Goal: Communication & Community: Answer question/provide support

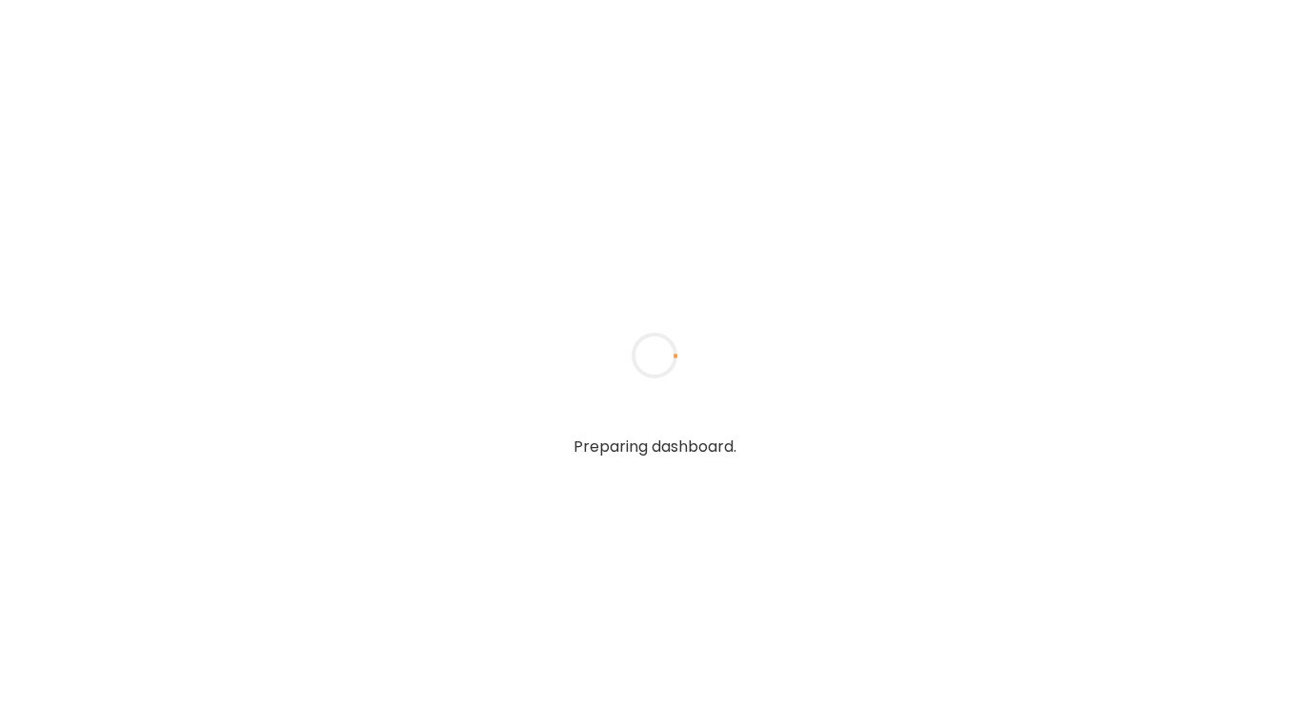
type textarea "**********"
type input "**********"
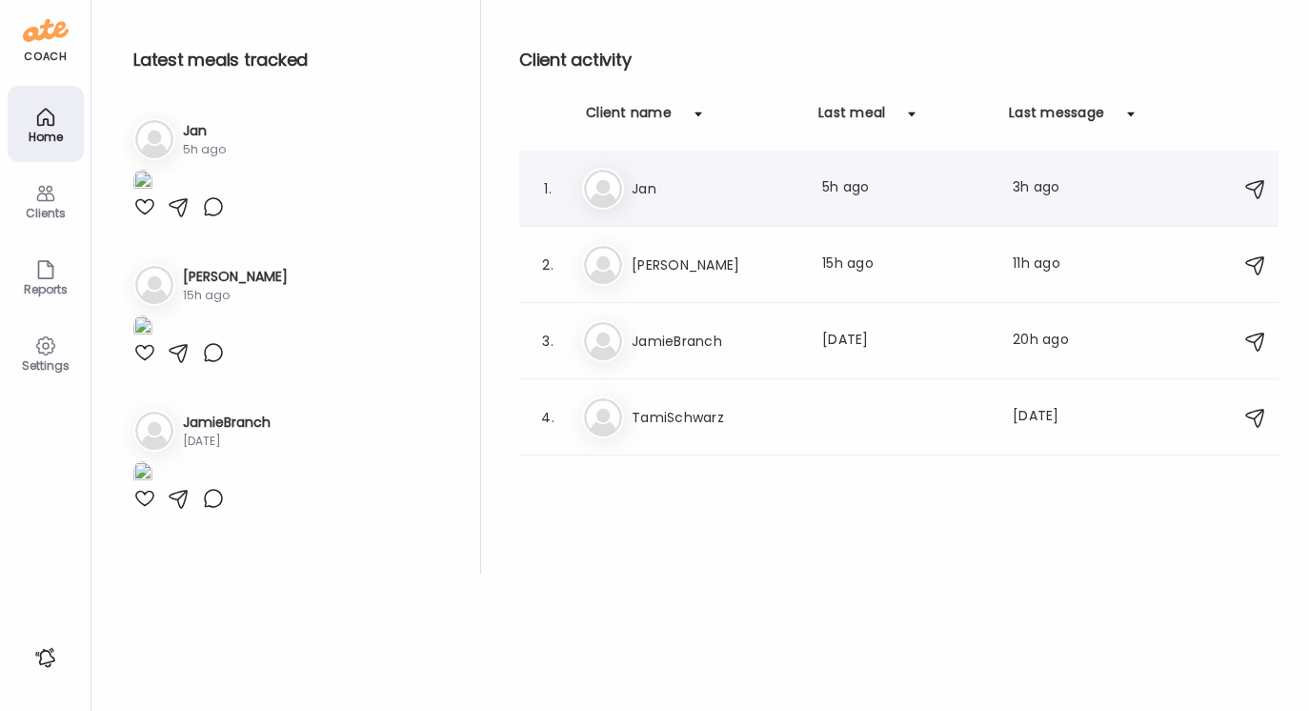
click at [652, 188] on h3 "Jan" at bounding box center [716, 188] width 168 height 23
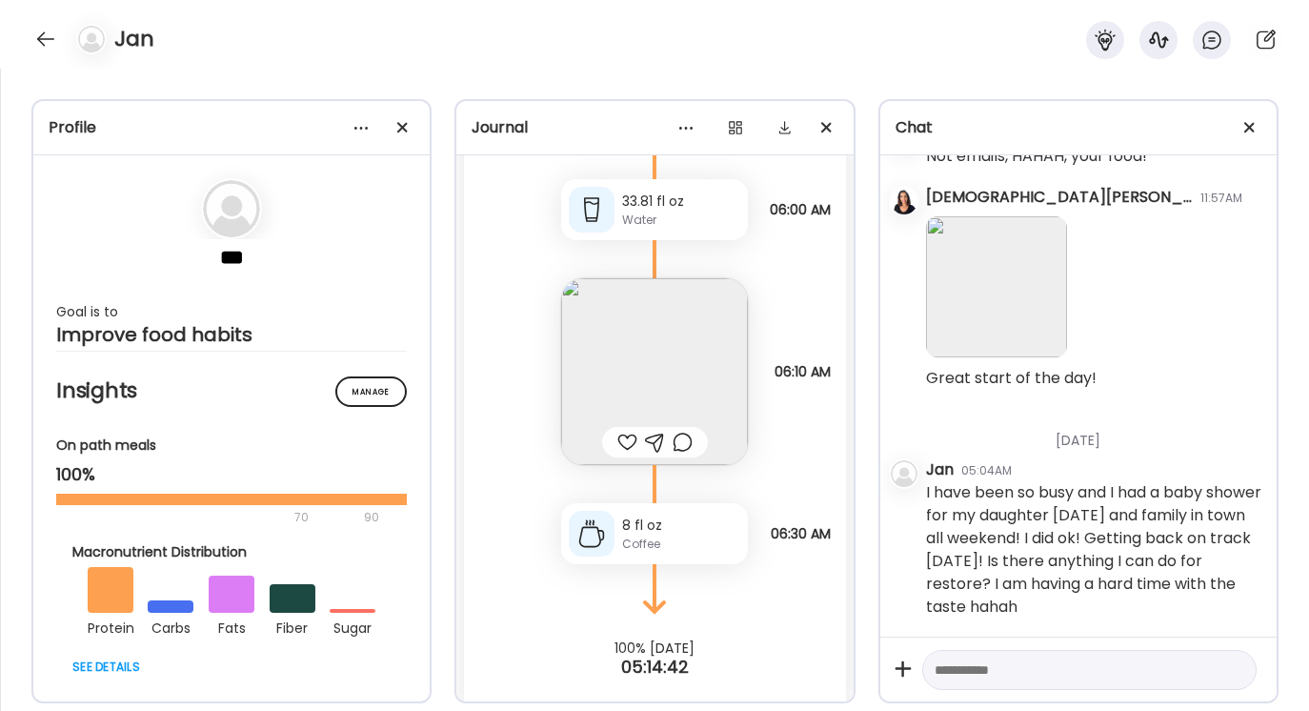
scroll to position [13069, 0]
click at [936, 667] on textarea at bounding box center [1072, 669] width 275 height 23
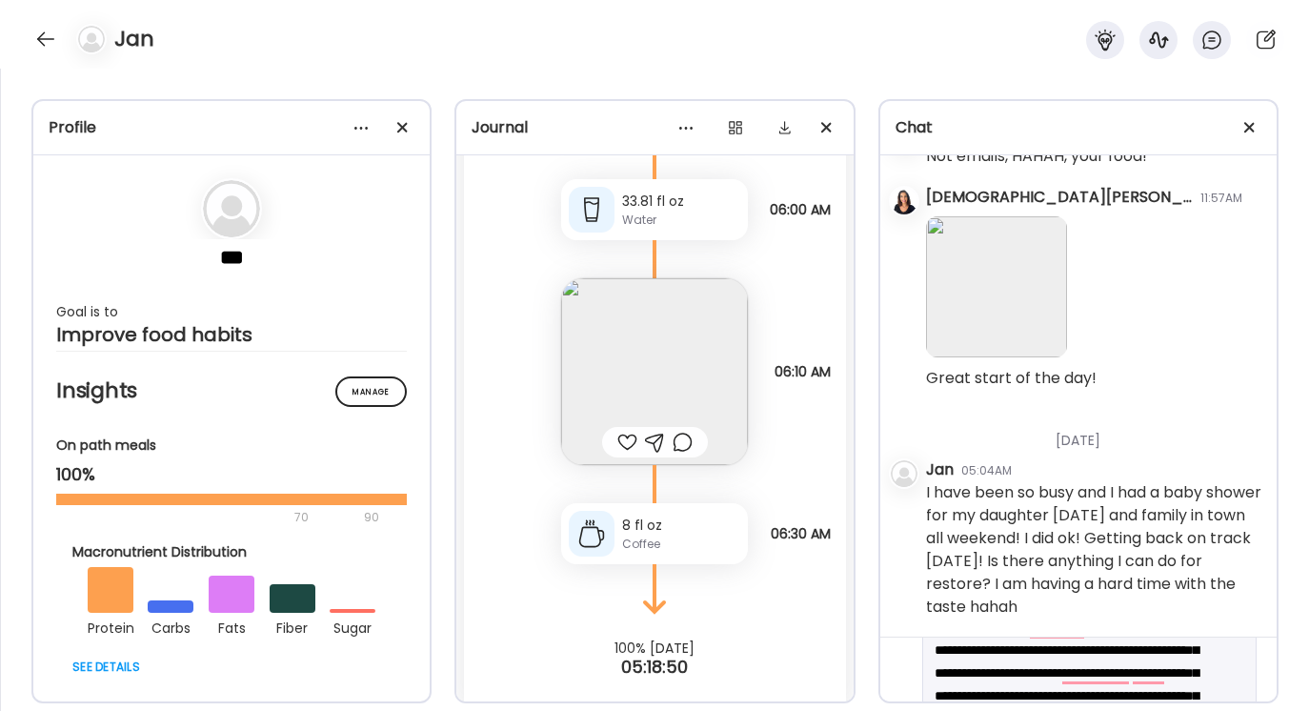
scroll to position [136, 0]
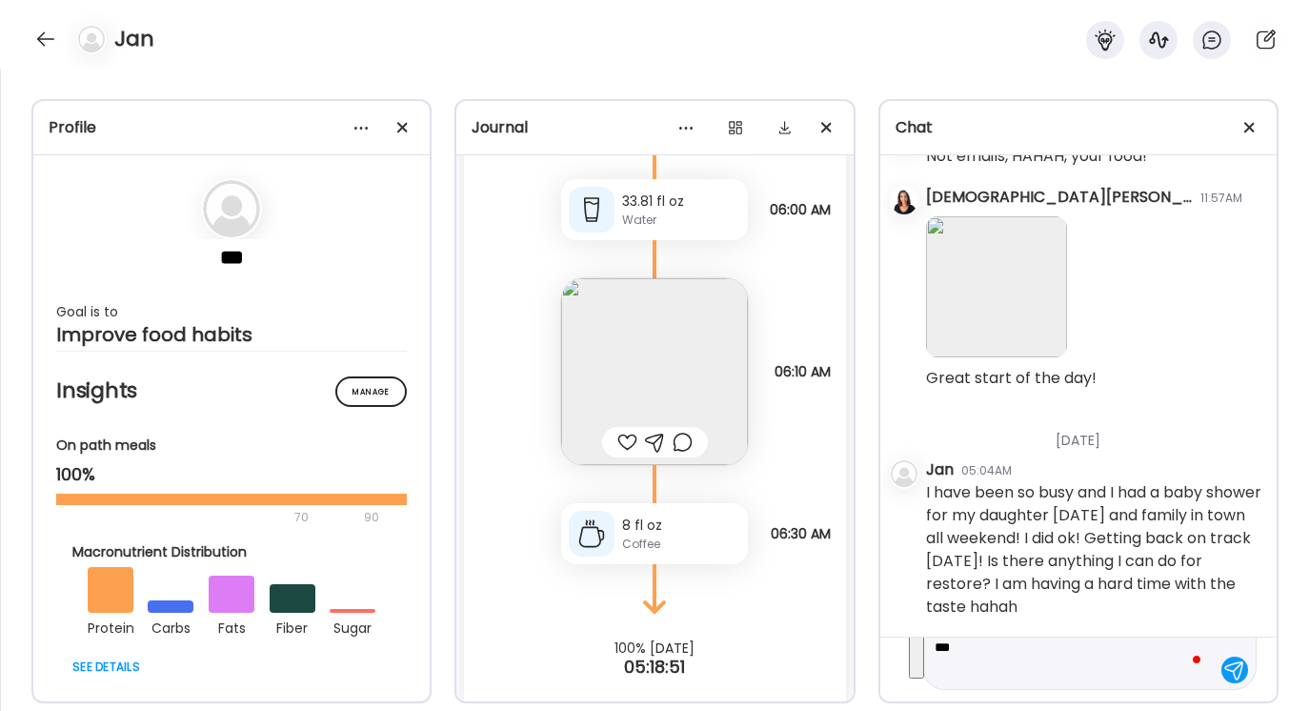
drag, startPoint x: 934, startPoint y: 665, endPoint x: 1059, endPoint y: 710, distance: 133.5
click at [1059, 710] on div "Profile *** Goal is to Improve food habits Manage Insights On path meals 100% 7…" at bounding box center [654, 390] width 1309 height 642
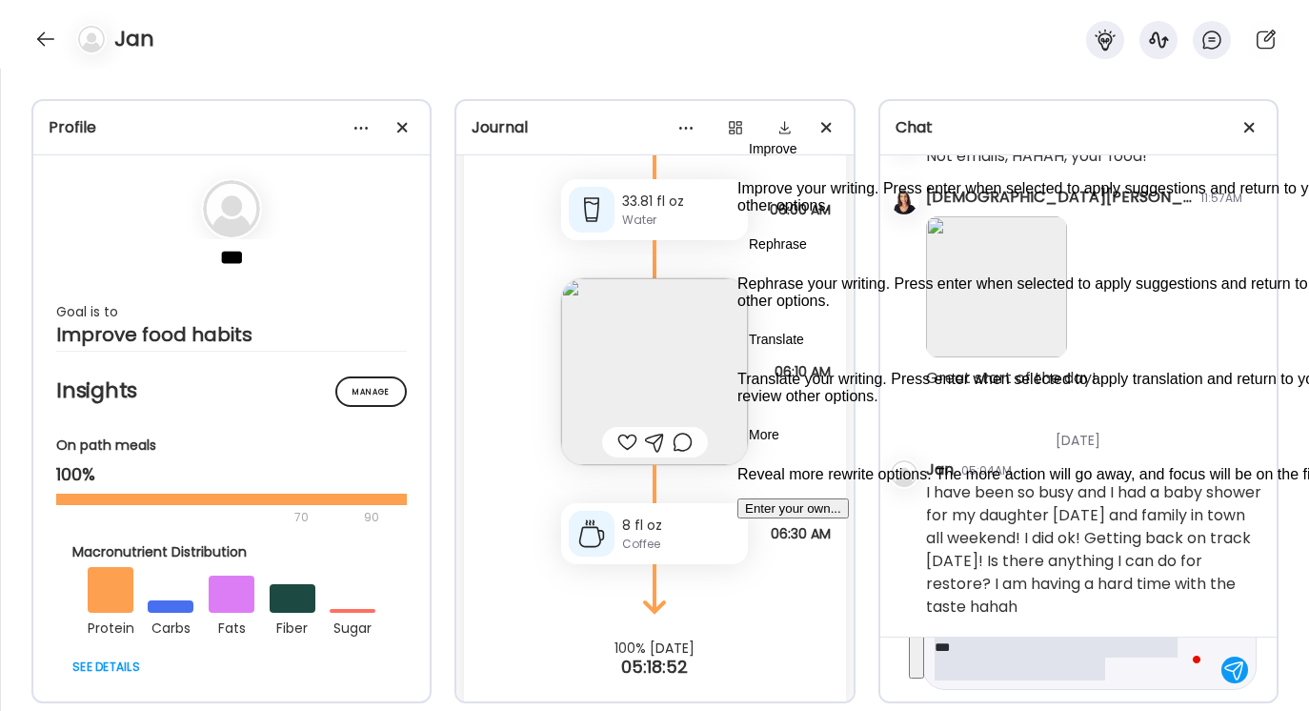
click at [924, 660] on button "See rewrite suggestions" at bounding box center [916, 600] width 15 height 156
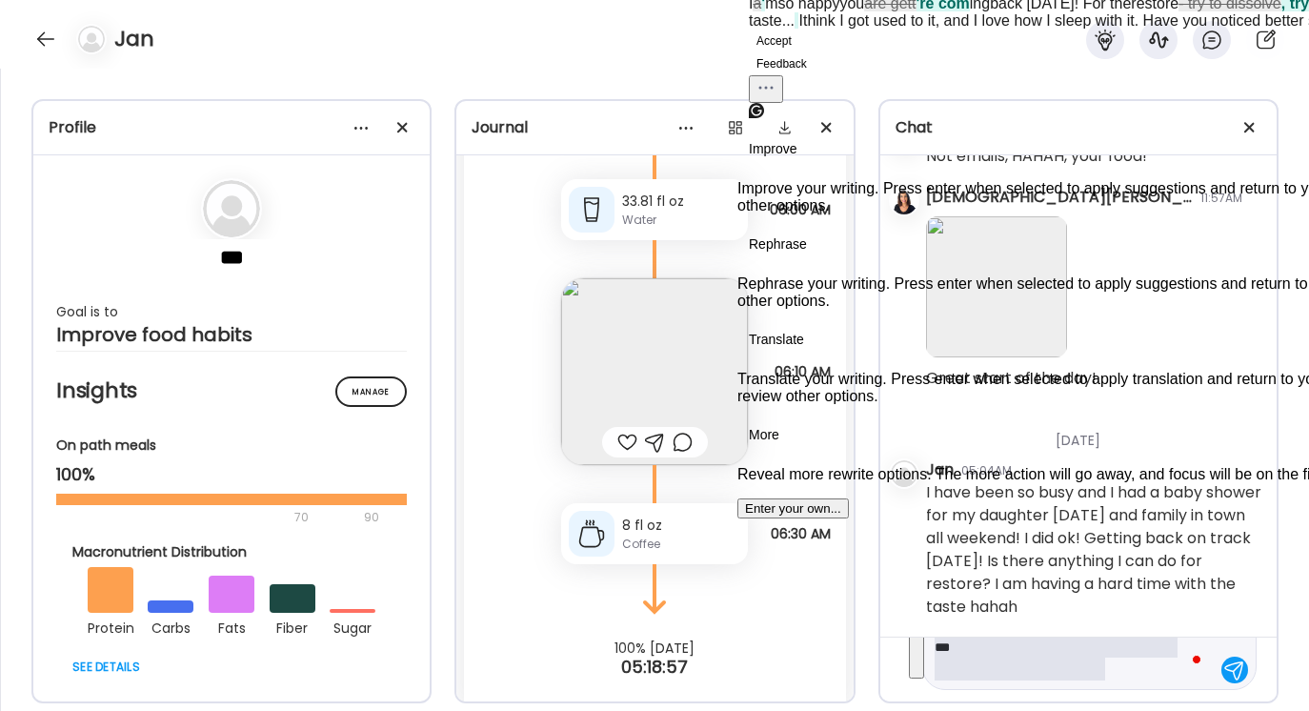
click at [799, 52] on button "Accept" at bounding box center [774, 41] width 50 height 23
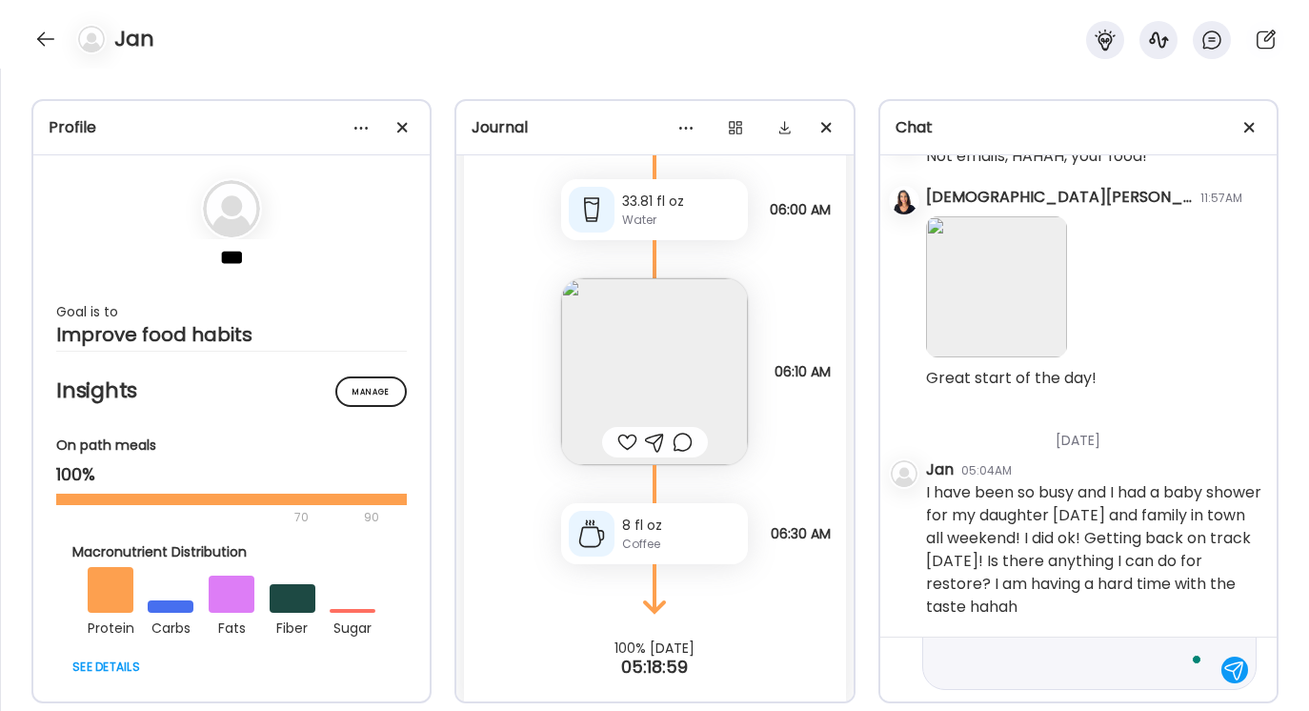
scroll to position [0, 0]
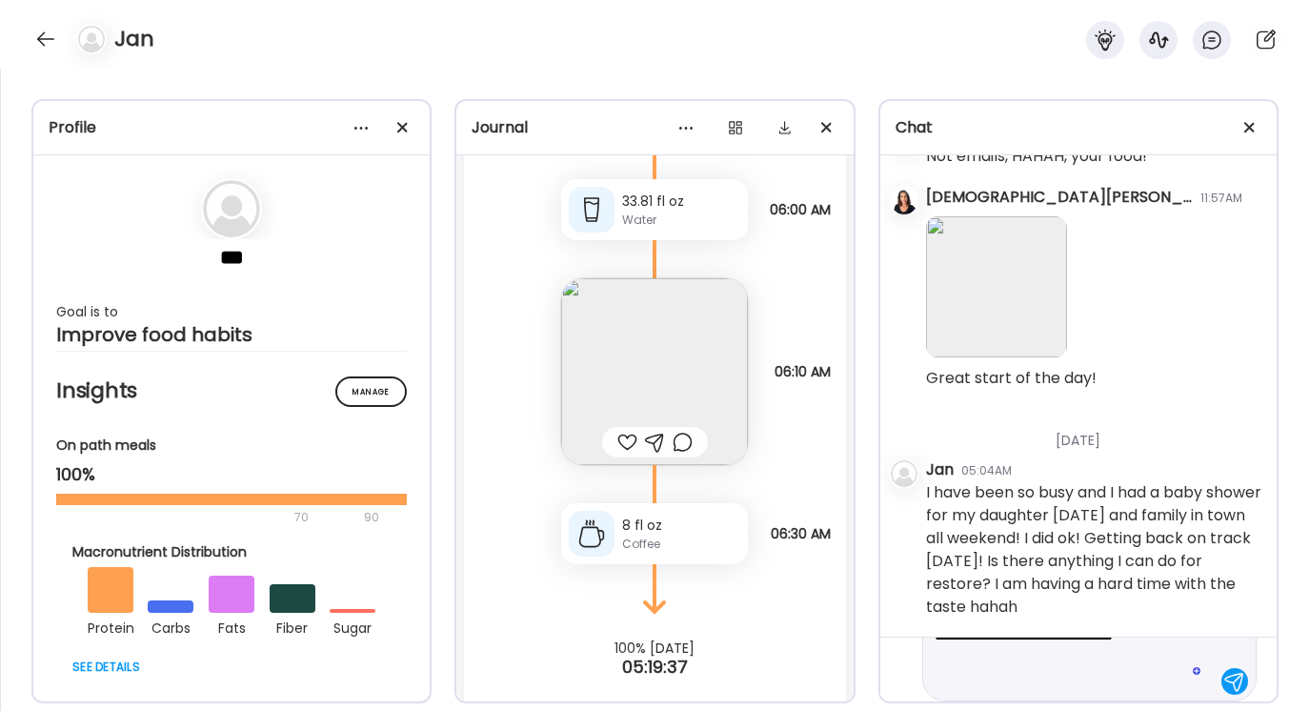
scroll to position [159, 0]
type textarea "**********"
click at [1228, 674] on div at bounding box center [1234, 669] width 27 height 27
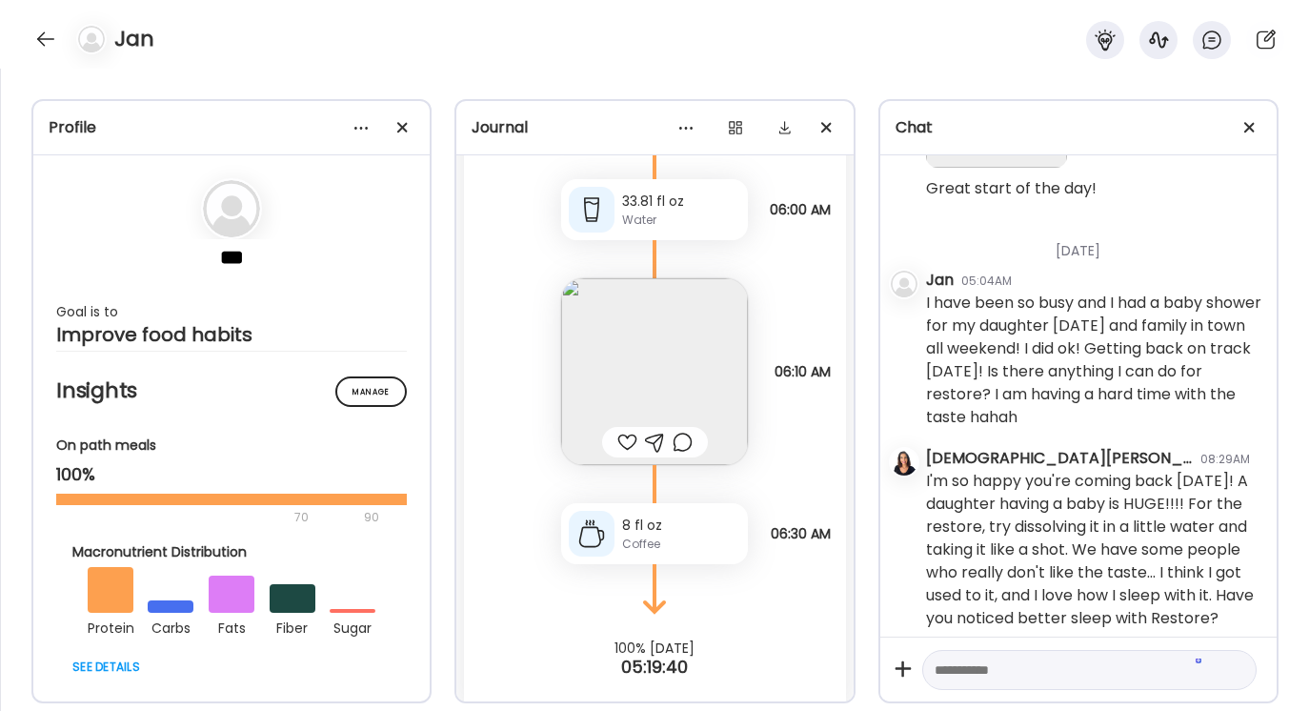
scroll to position [13271, 0]
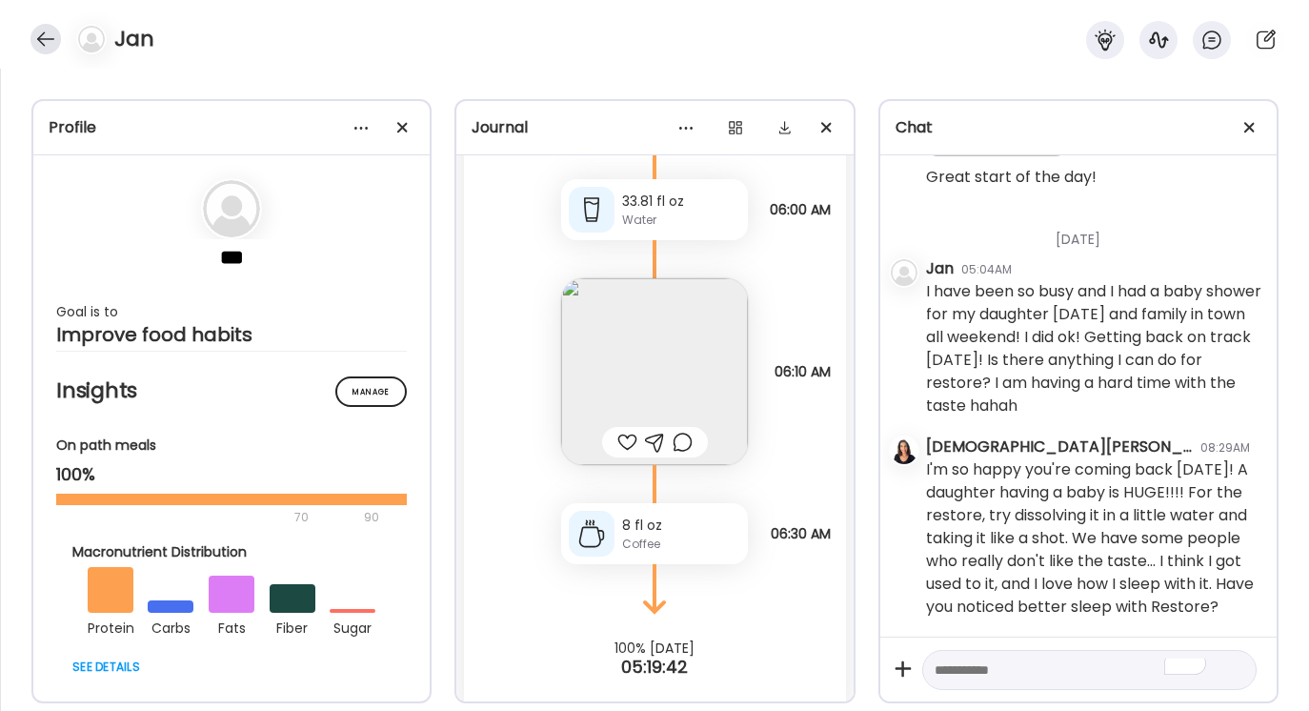
click at [48, 44] on div at bounding box center [45, 39] width 30 height 30
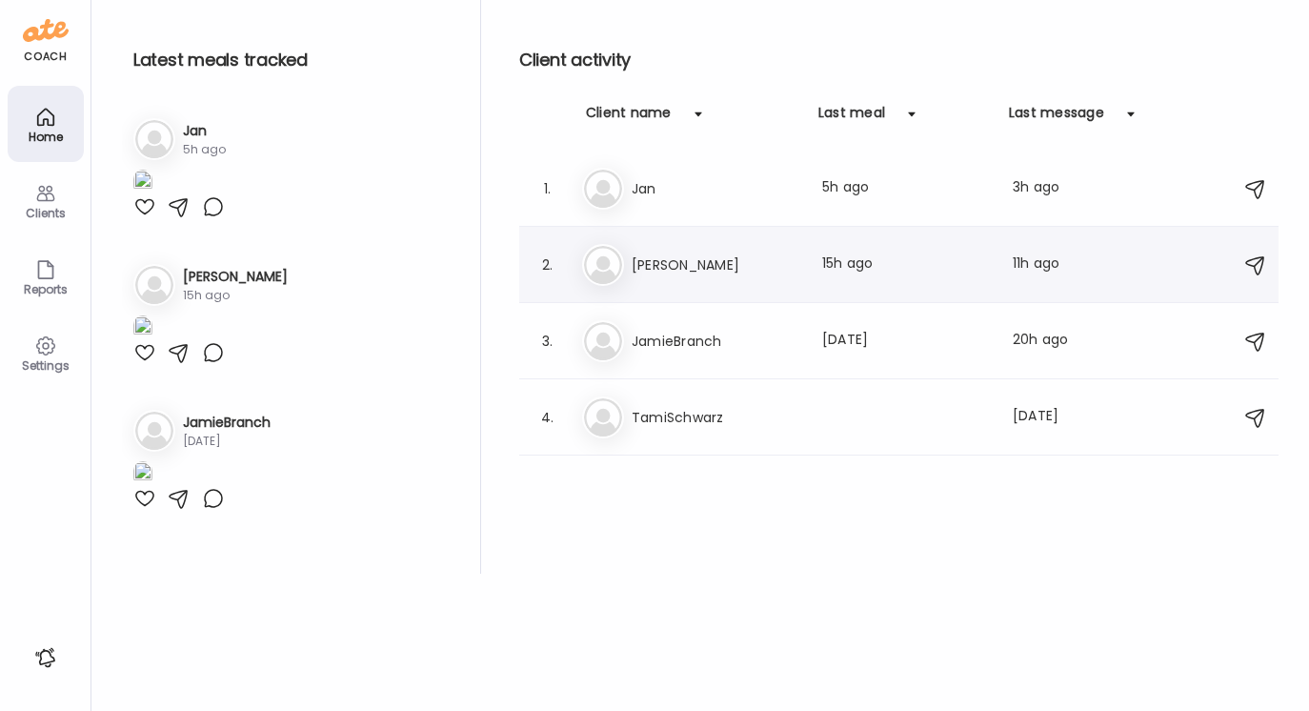
click at [685, 264] on h3 "[PERSON_NAME]" at bounding box center [716, 264] width 168 height 23
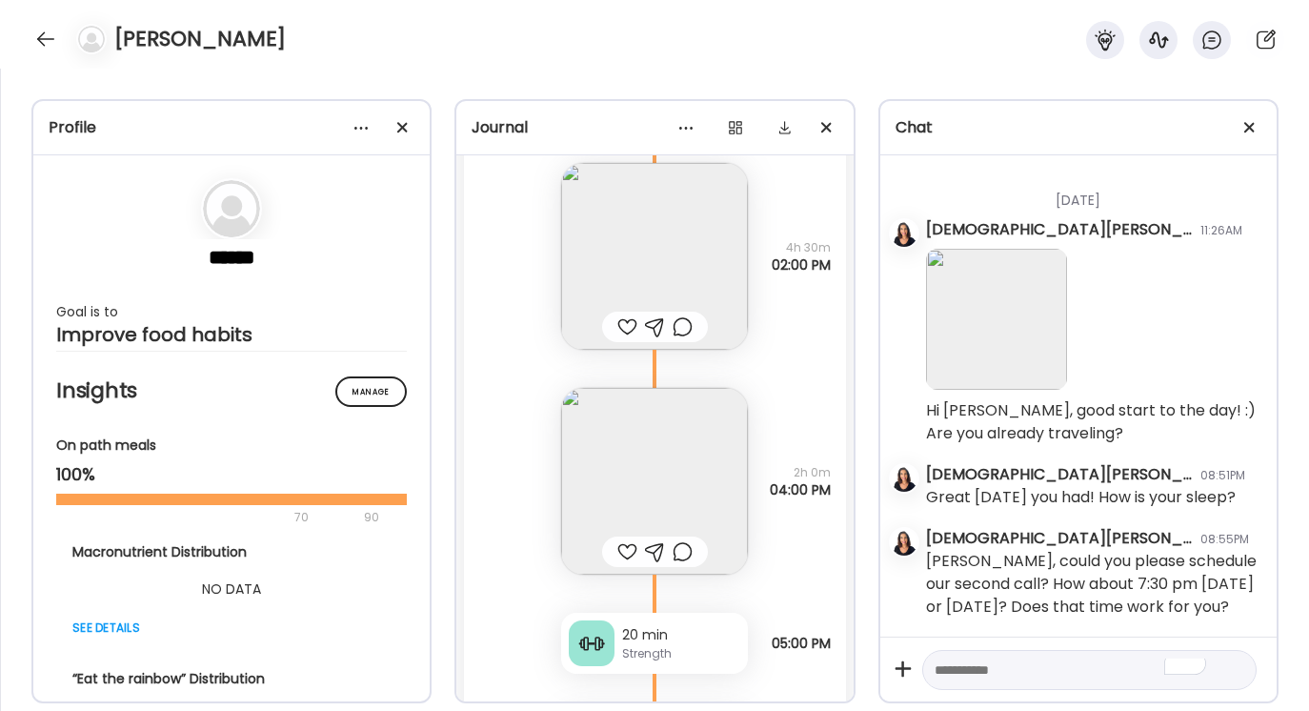
scroll to position [18176, 0]
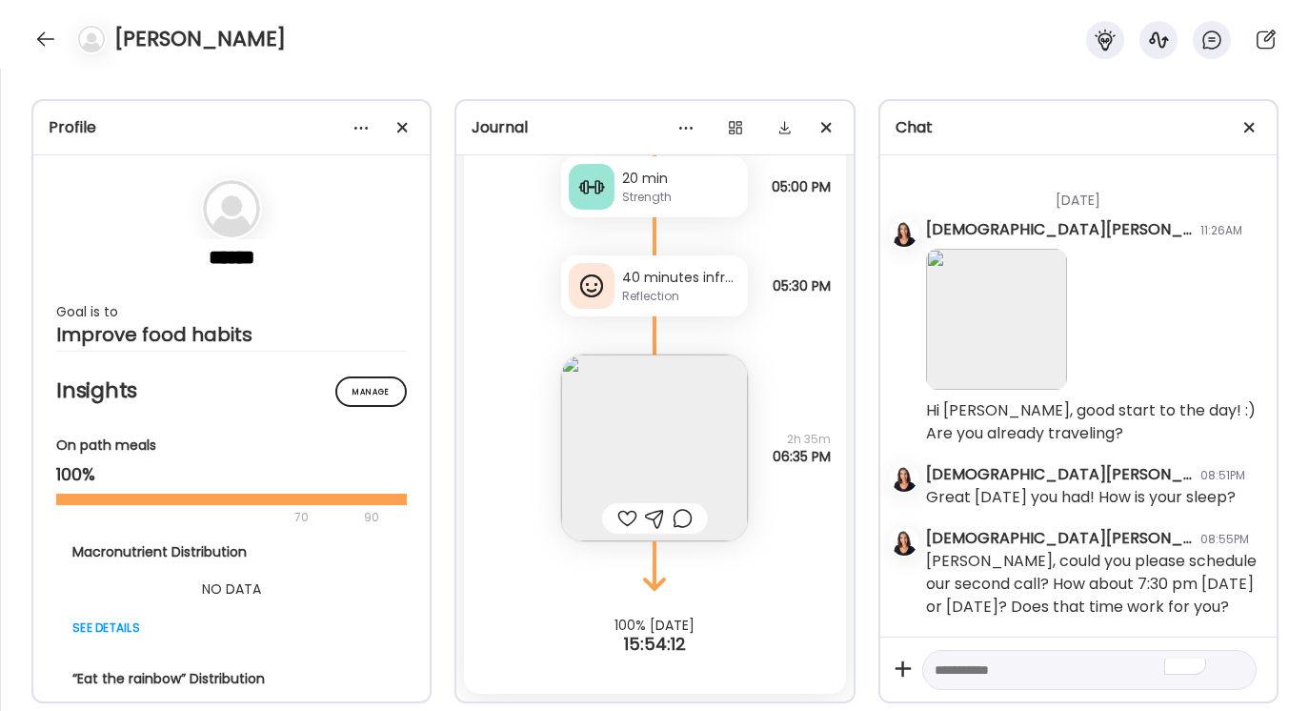
click at [941, 670] on textarea "To enrich screen reader interactions, please activate Accessibility in Grammarl…" at bounding box center [1072, 669] width 275 height 23
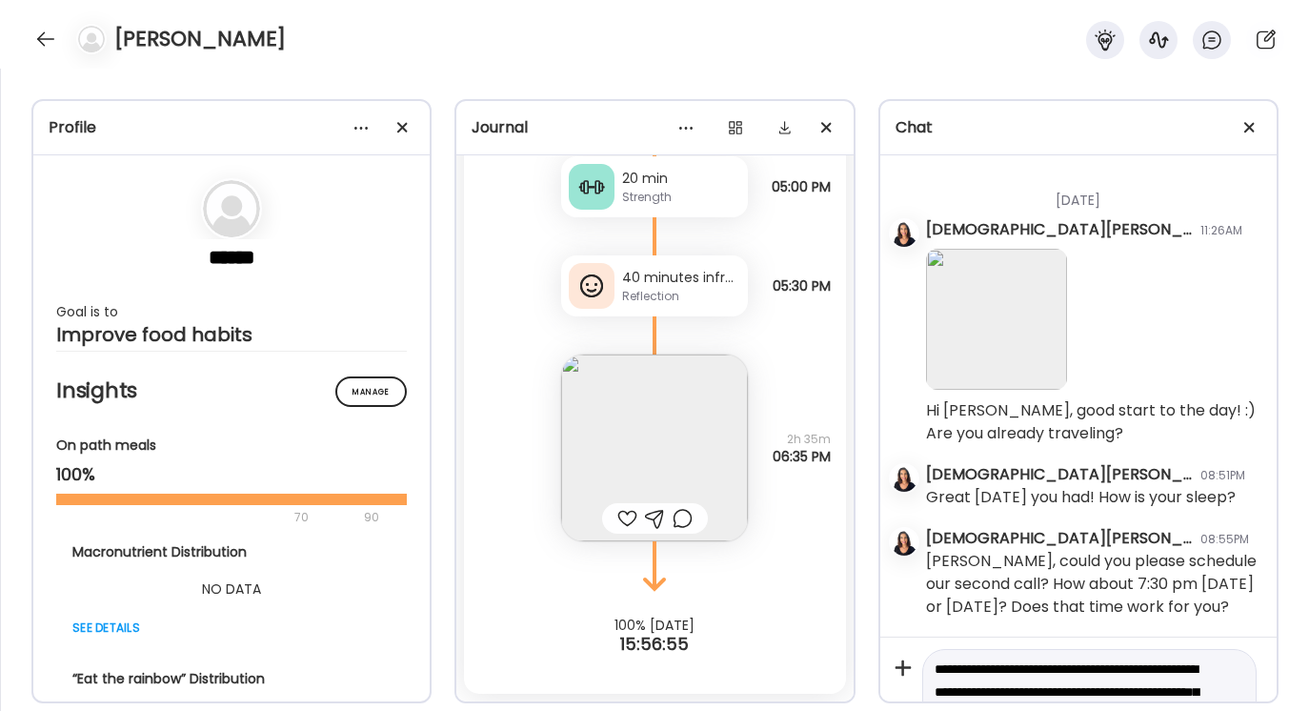
scroll to position [136, 0]
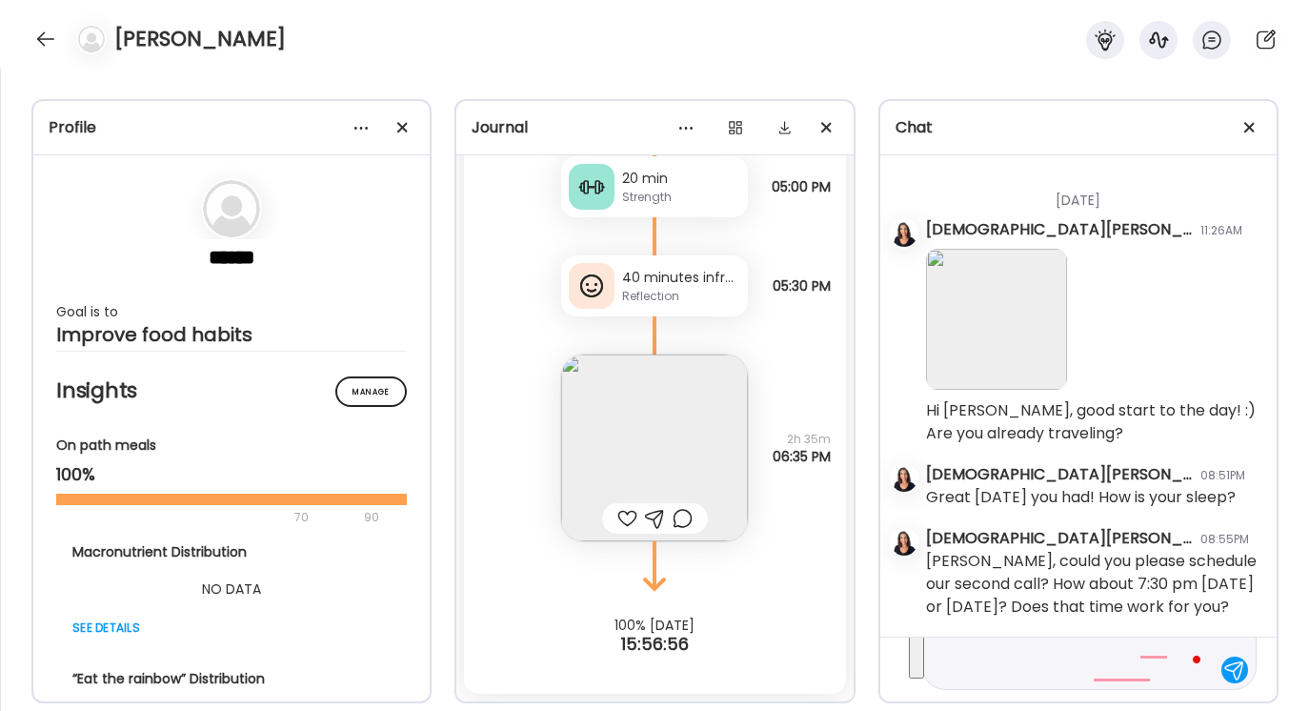
drag, startPoint x: 936, startPoint y: 668, endPoint x: 1085, endPoint y: 710, distance: 154.4
click at [1085, 710] on div "Profile ****** Goal is to Improve food habits Manage Insights On path meals 100…" at bounding box center [654, 390] width 1309 height 642
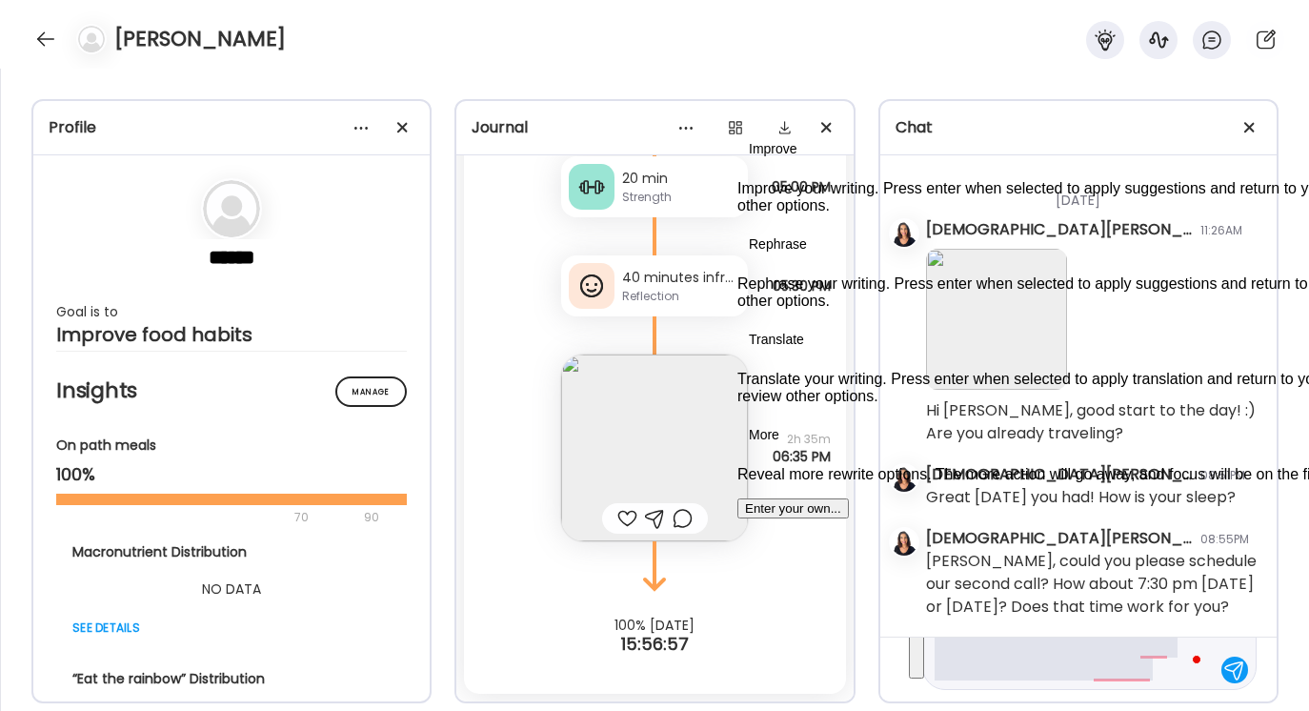
click at [922, 666] on button "See rewrite suggestions" at bounding box center [916, 600] width 15 height 156
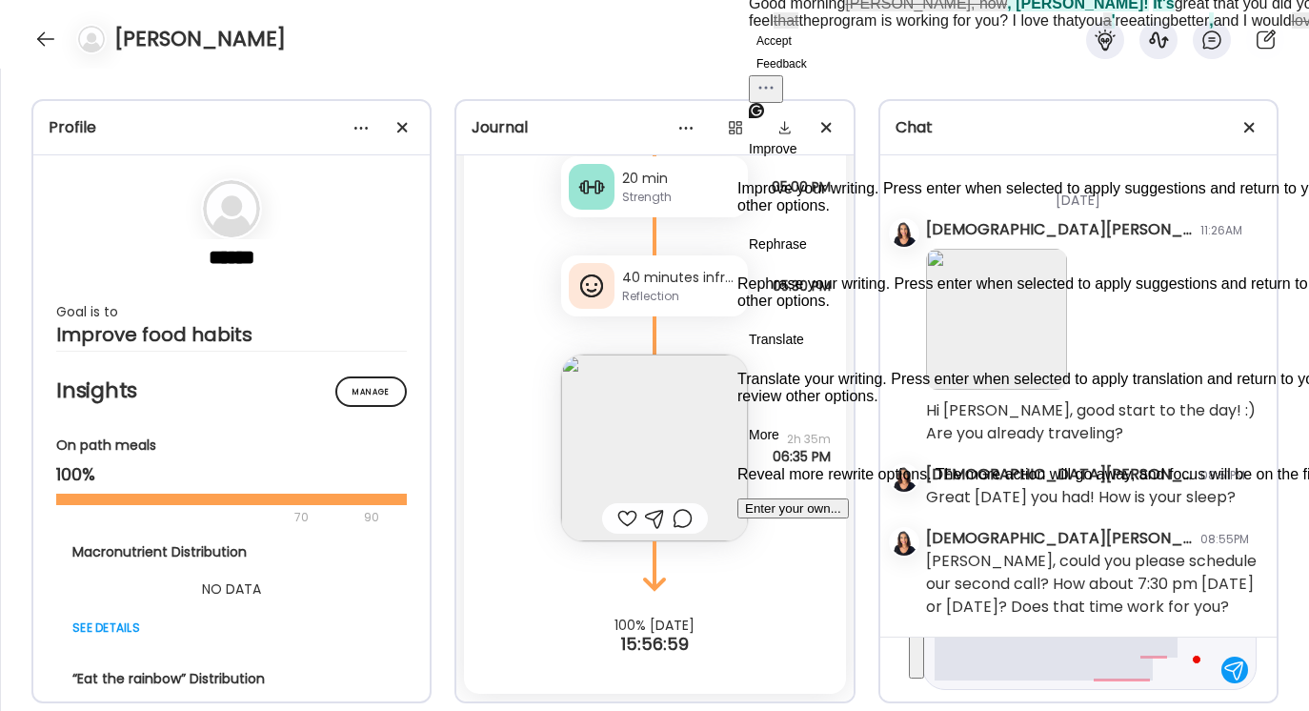
click at [799, 52] on button "Accept" at bounding box center [774, 41] width 50 height 23
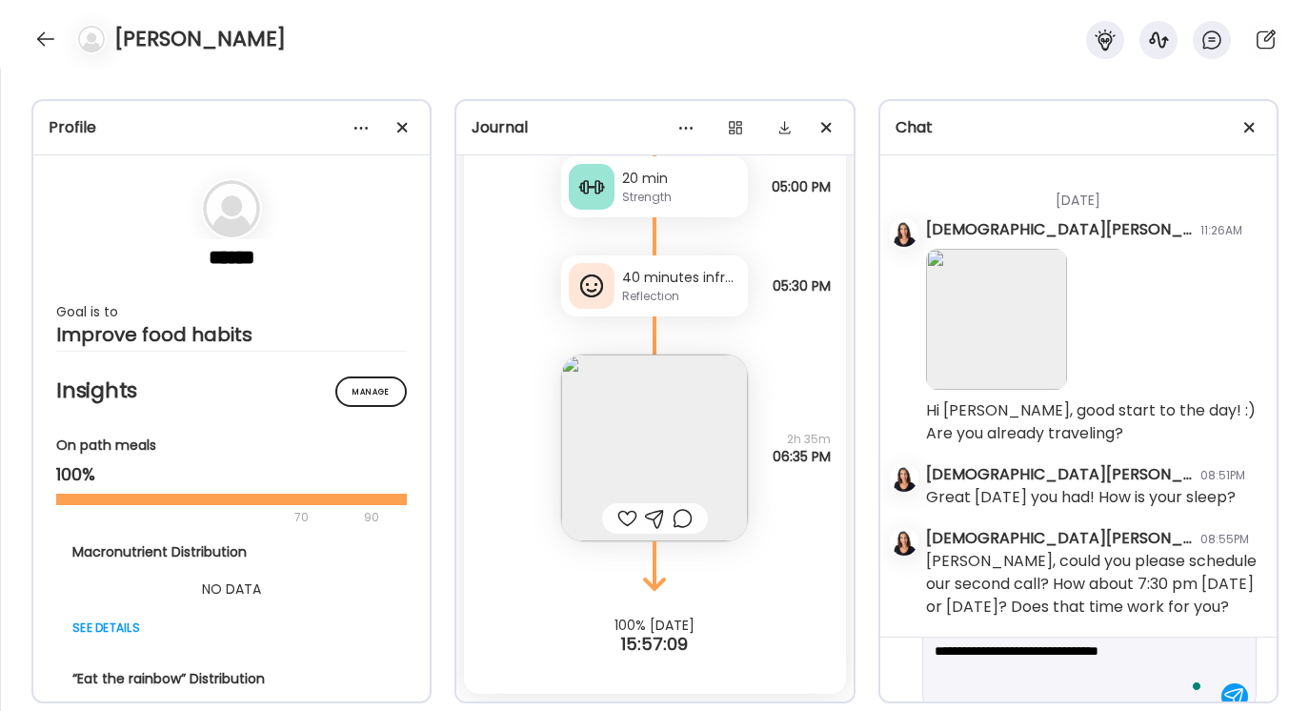
scroll to position [111, 0]
type textarea "**********"
click at [1225, 690] on div at bounding box center [1234, 694] width 27 height 27
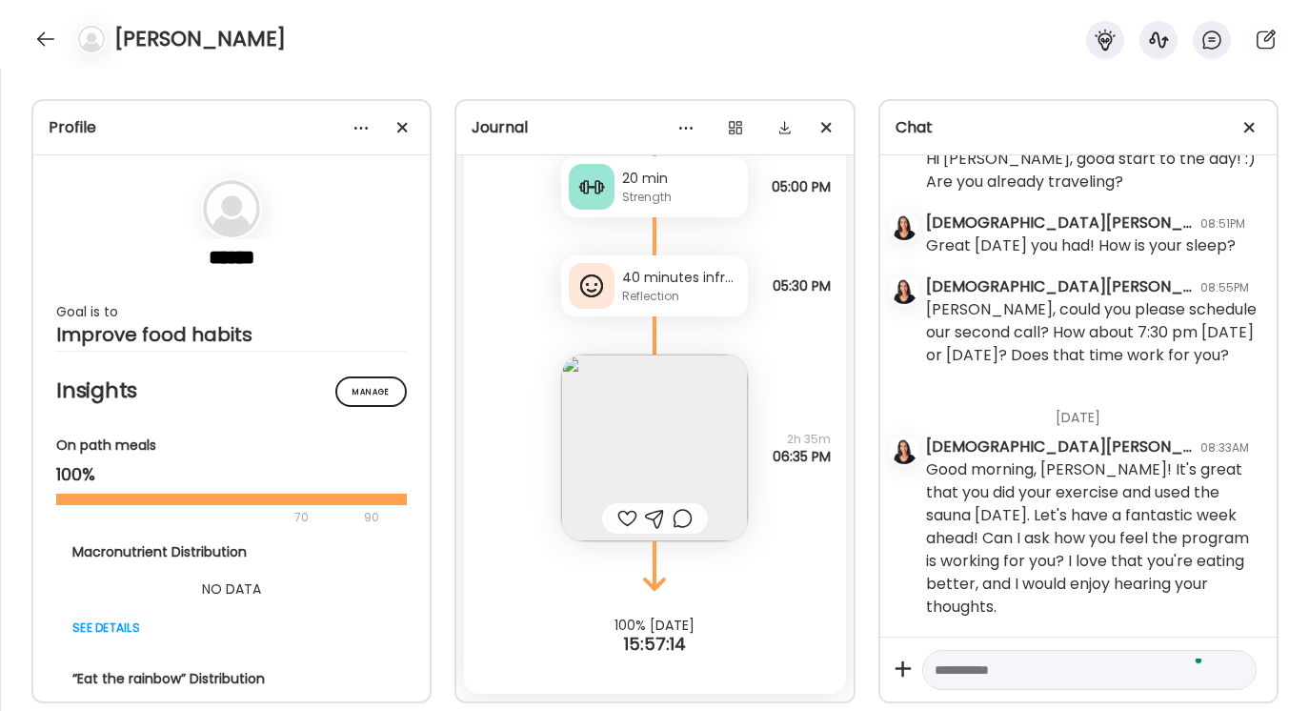
scroll to position [10352, 0]
click at [38, 36] on div at bounding box center [45, 39] width 30 height 30
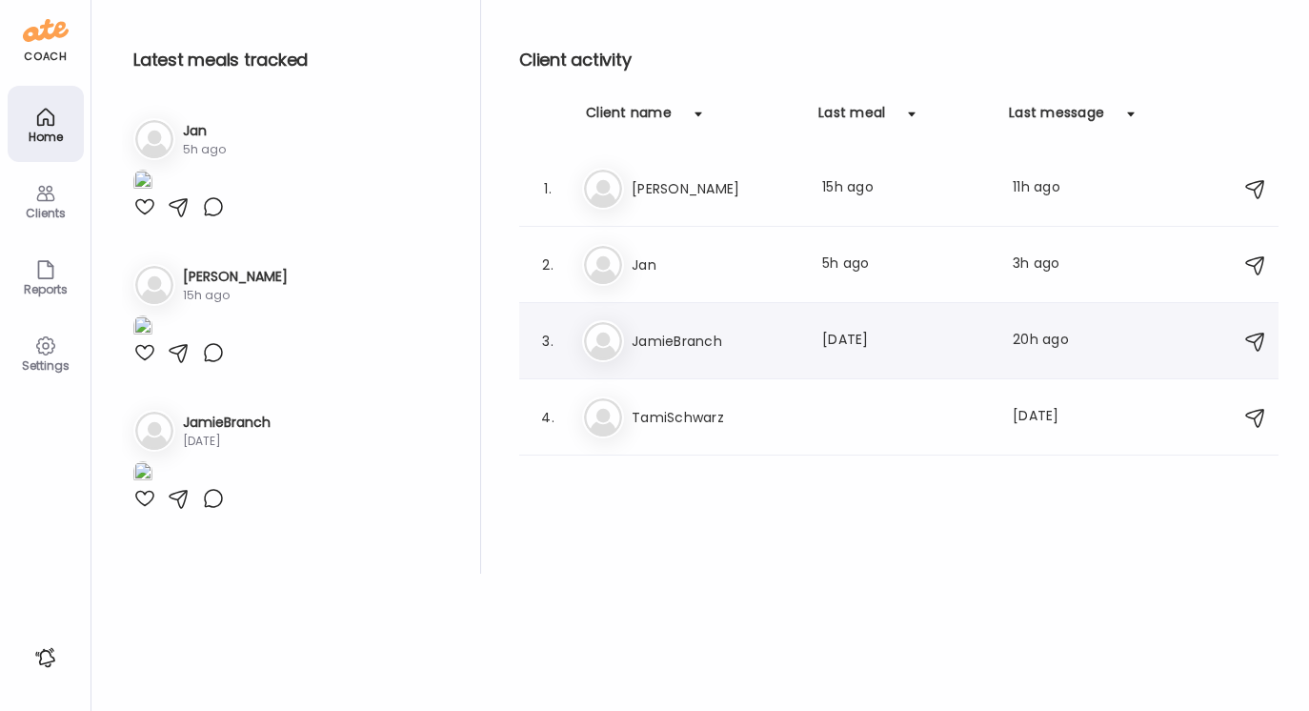
click at [684, 336] on h3 "JamieBranch" at bounding box center [716, 341] width 168 height 23
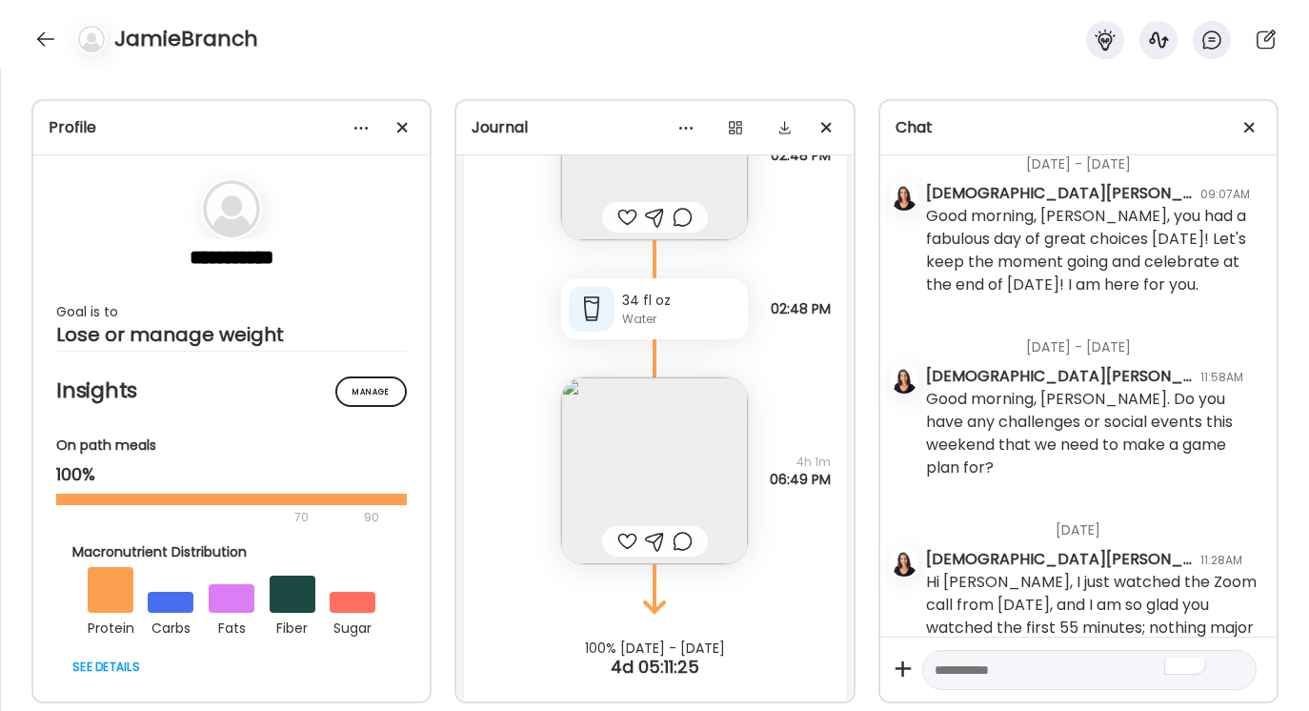
scroll to position [9631, 0]
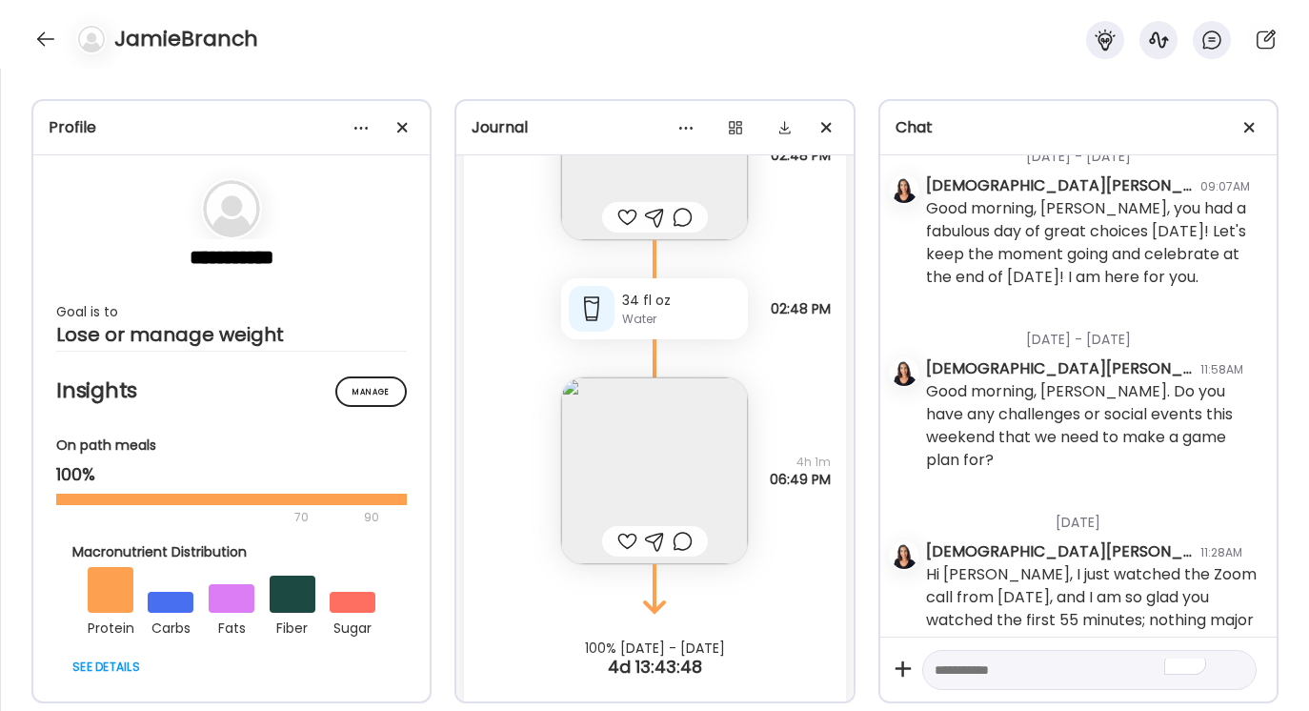
click at [947, 673] on textarea "To enrich screen reader interactions, please activate Accessibility in Grammarl…" at bounding box center [1072, 669] width 275 height 23
type textarea "**********"
click at [1242, 670] on div at bounding box center [1234, 669] width 27 height 27
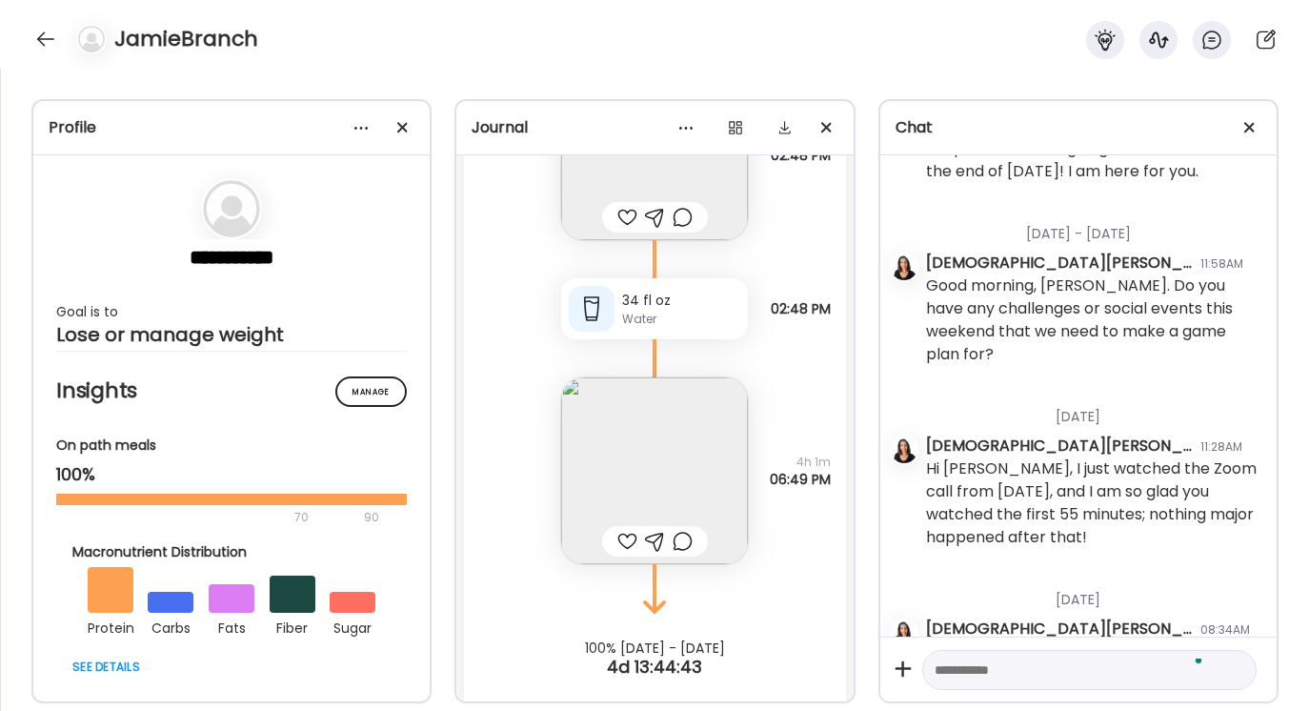
scroll to position [9770, 0]
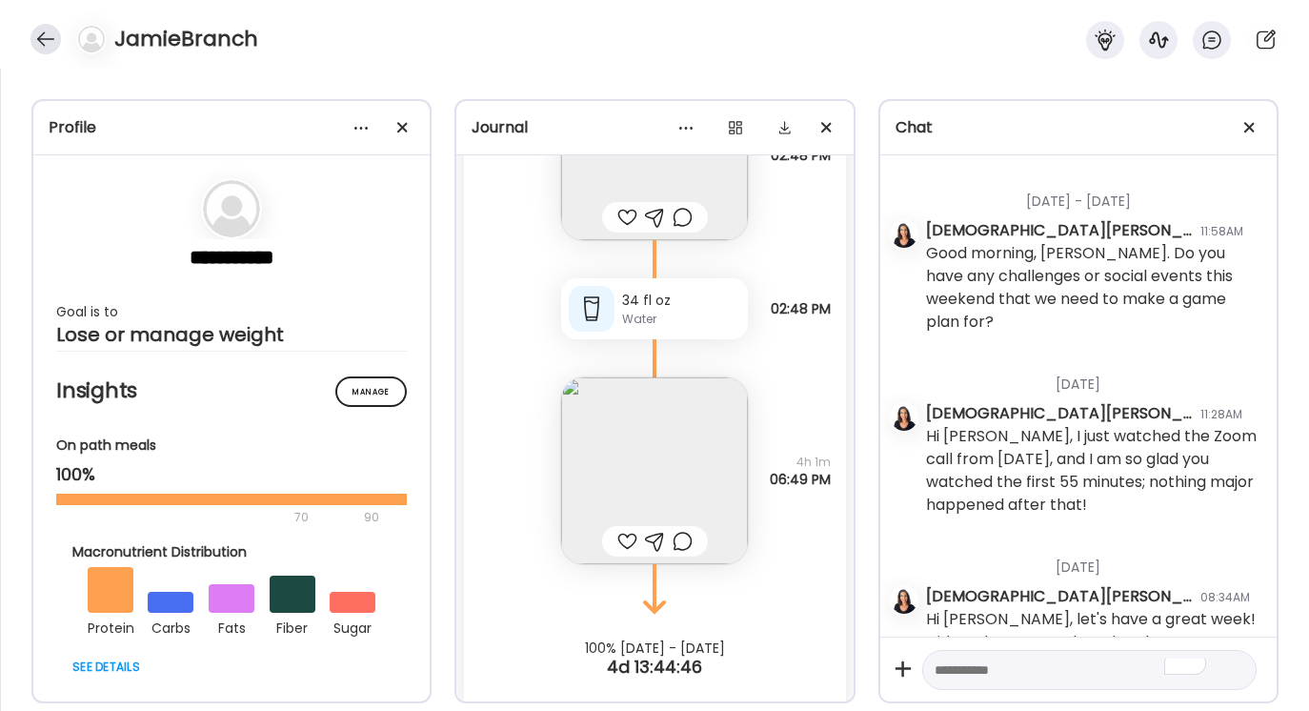
click at [53, 34] on div at bounding box center [45, 39] width 30 height 30
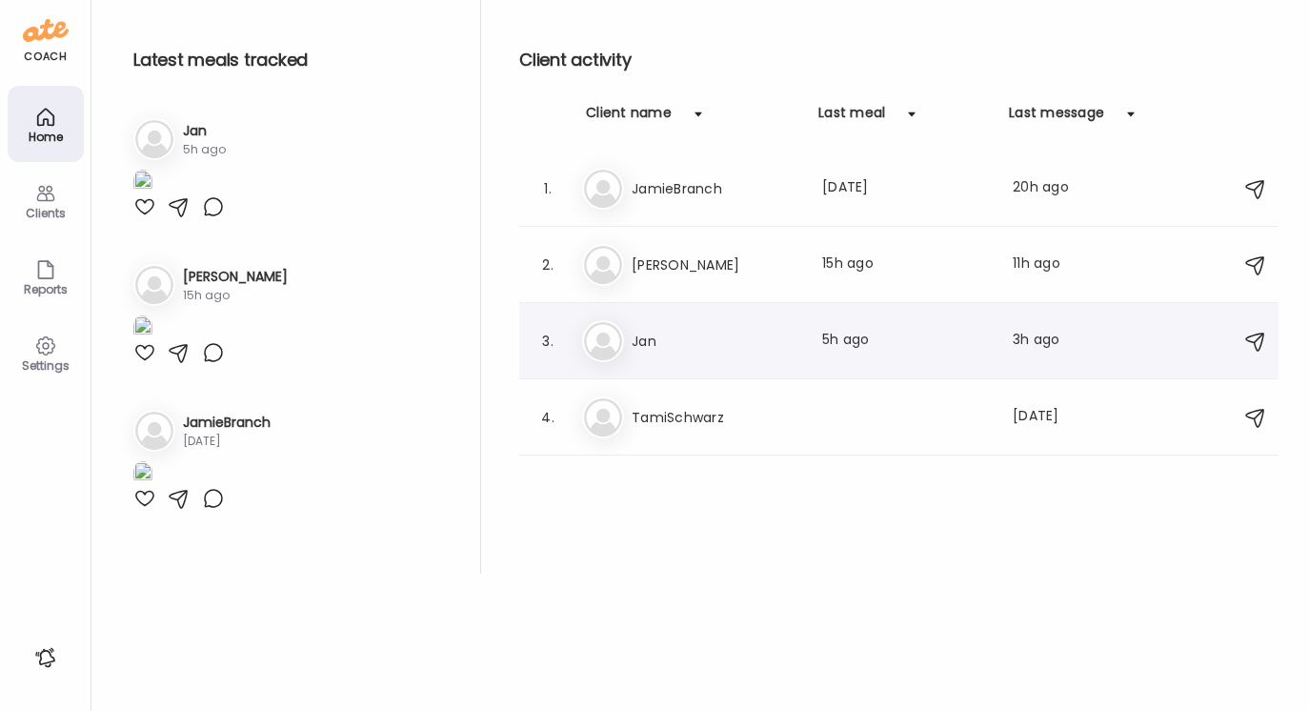
click at [654, 348] on h3 "Jan" at bounding box center [716, 341] width 168 height 23
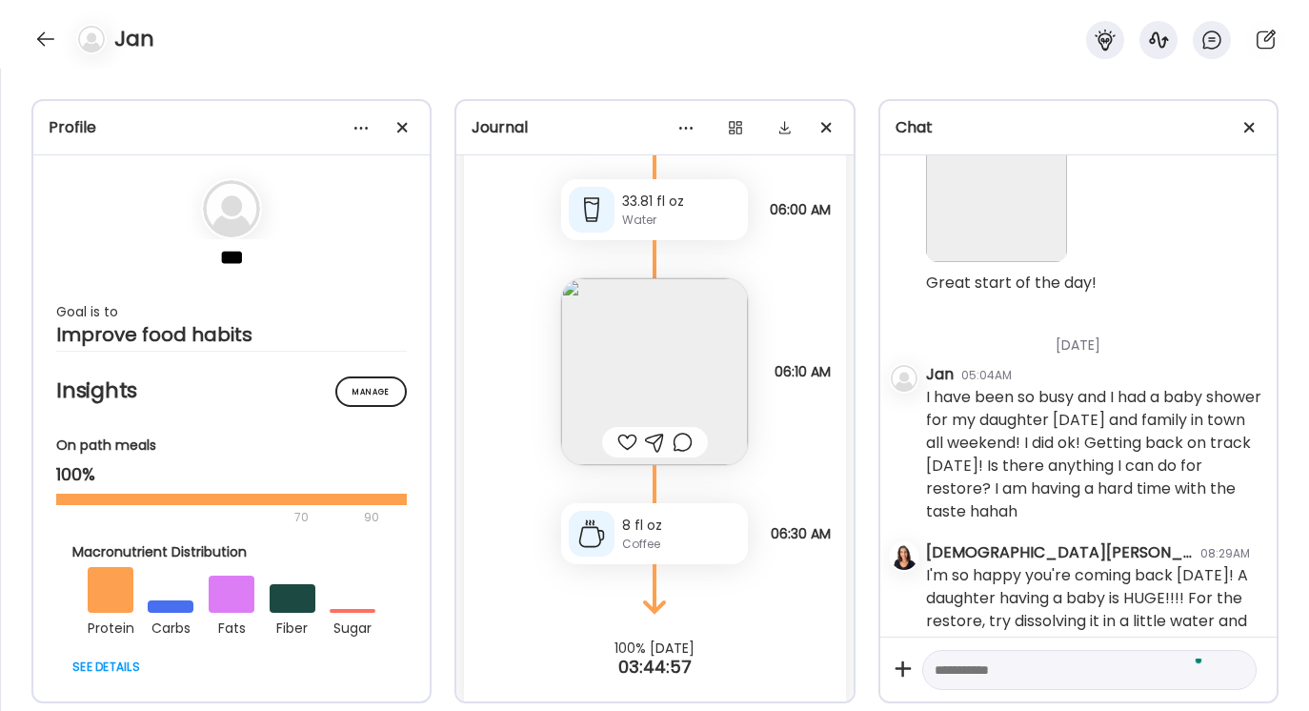
scroll to position [13271, 0]
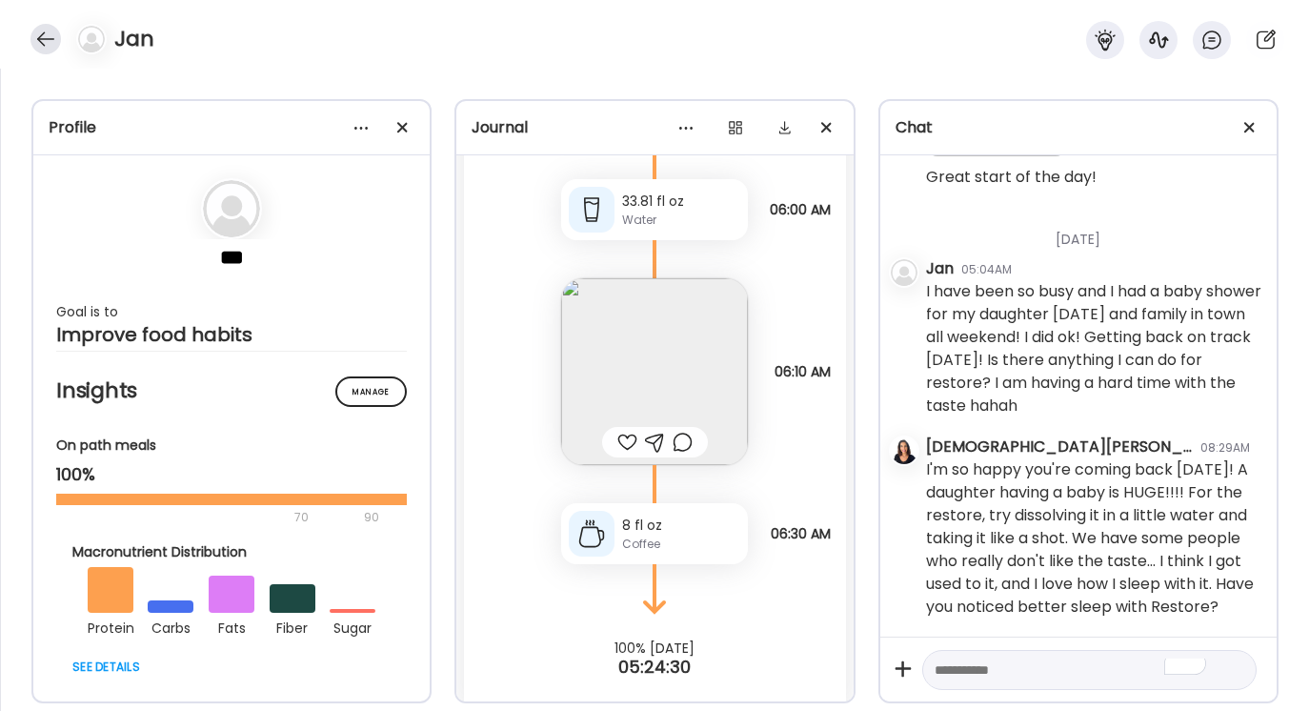
click at [49, 33] on div at bounding box center [45, 39] width 30 height 30
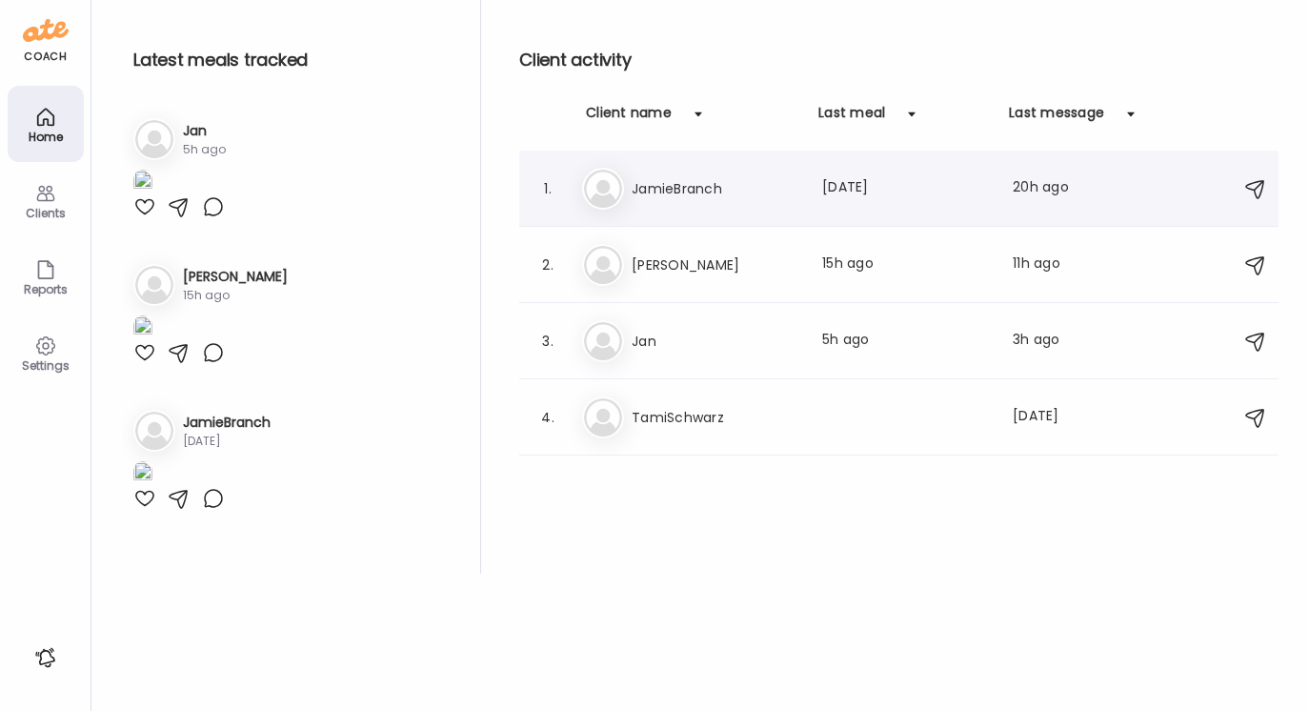
click at [714, 189] on h3 "JamieBranch" at bounding box center [716, 188] width 168 height 23
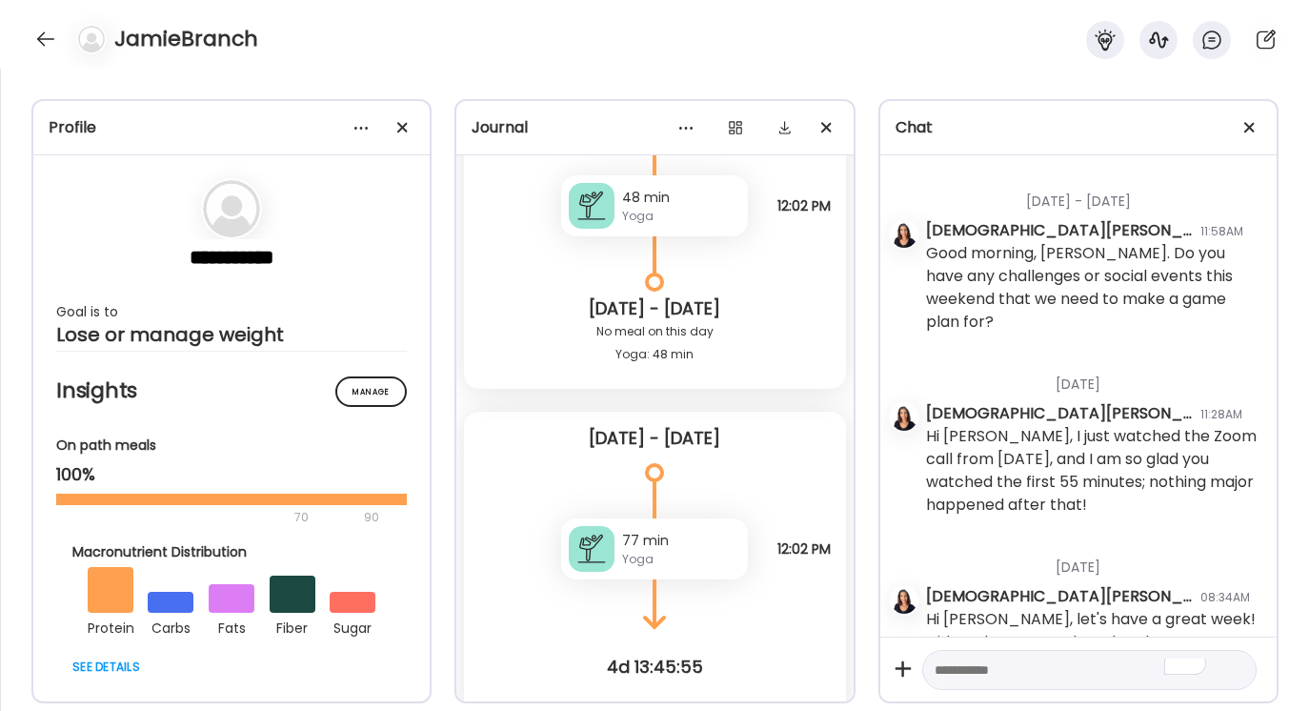
scroll to position [9856, 0]
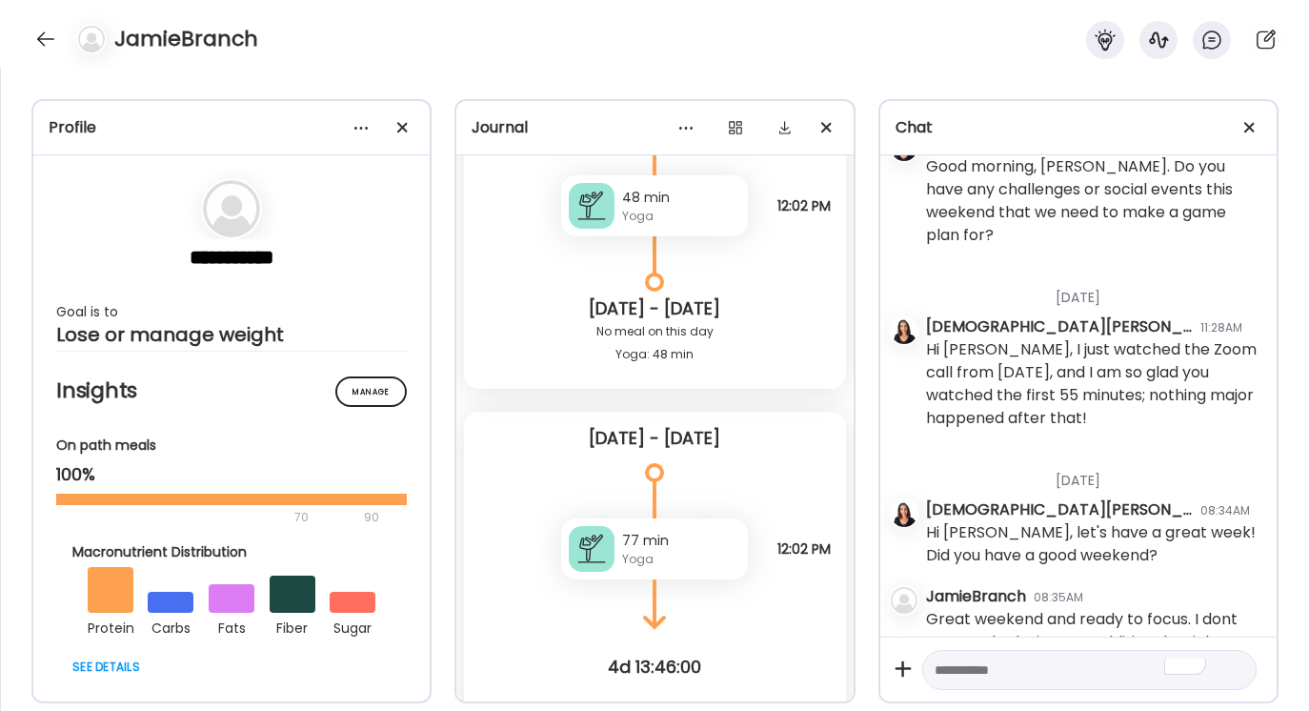
click at [955, 664] on textarea "To enrich screen reader interactions, please activate Accessibility in Grammarl…" at bounding box center [1072, 669] width 275 height 23
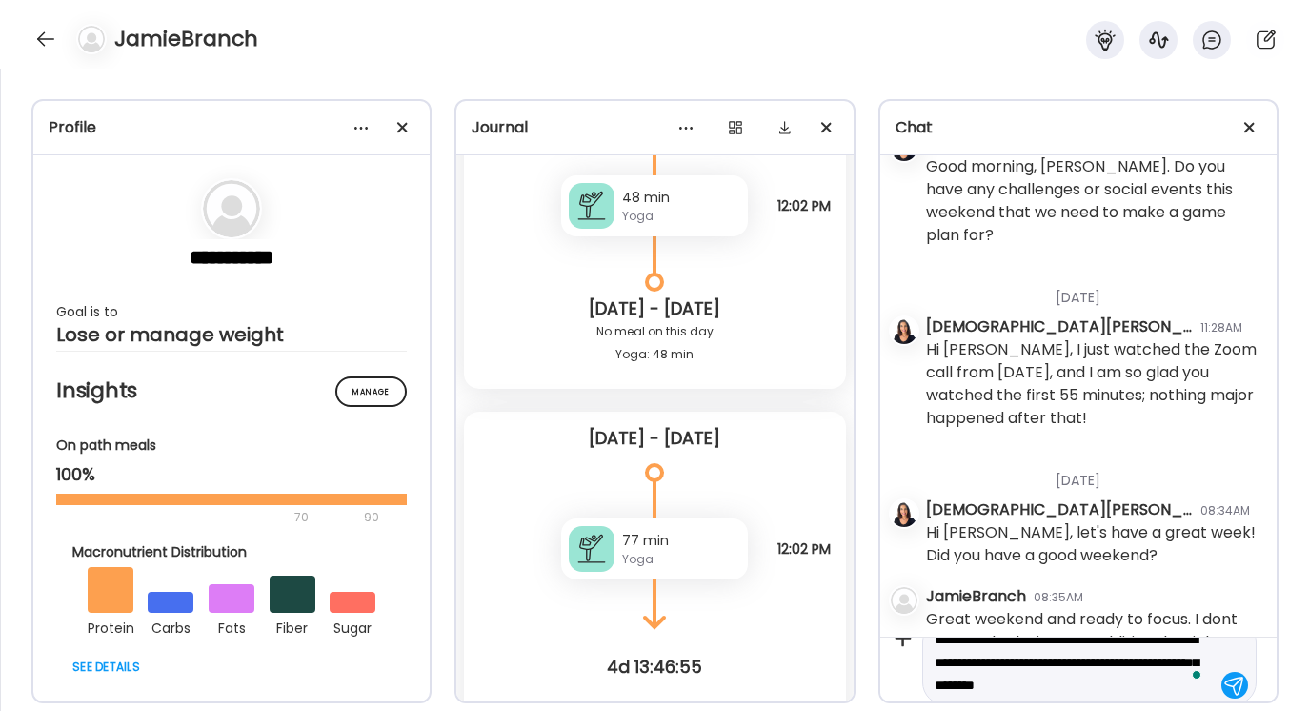
scroll to position [34, 0]
click at [1187, 678] on textarea "**********" at bounding box center [1072, 657] width 275 height 69
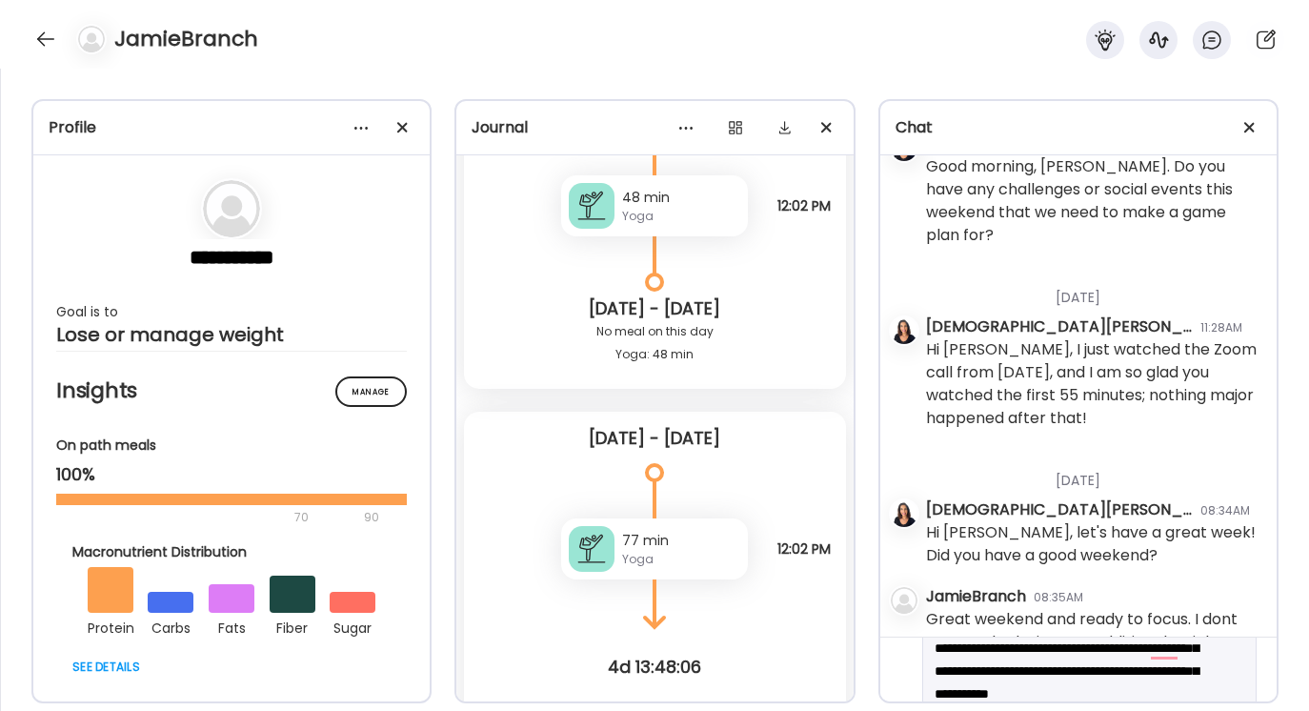
scroll to position [113, 0]
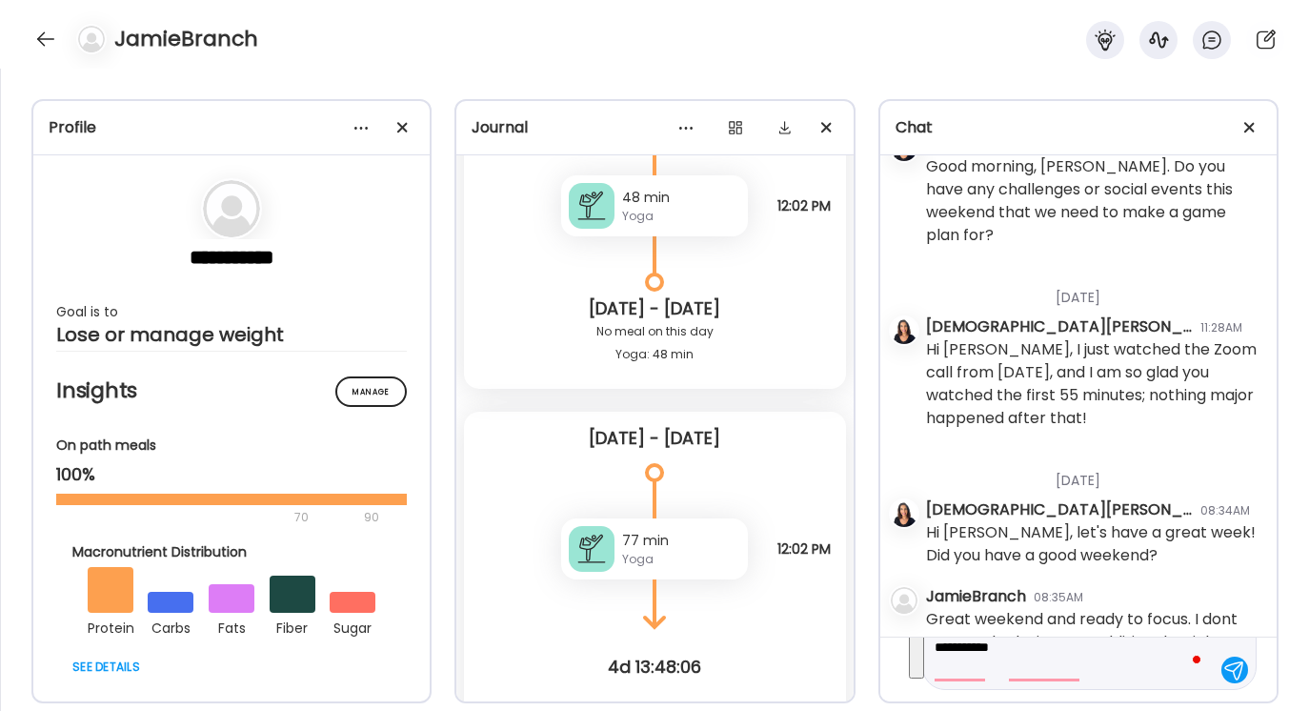
drag, startPoint x: 936, startPoint y: 666, endPoint x: 1122, endPoint y: 704, distance: 190.6
click at [1123, 704] on div "**********" at bounding box center [654, 390] width 1309 height 642
click at [924, 657] on button "See rewrite suggestions" at bounding box center [916, 611] width 15 height 133
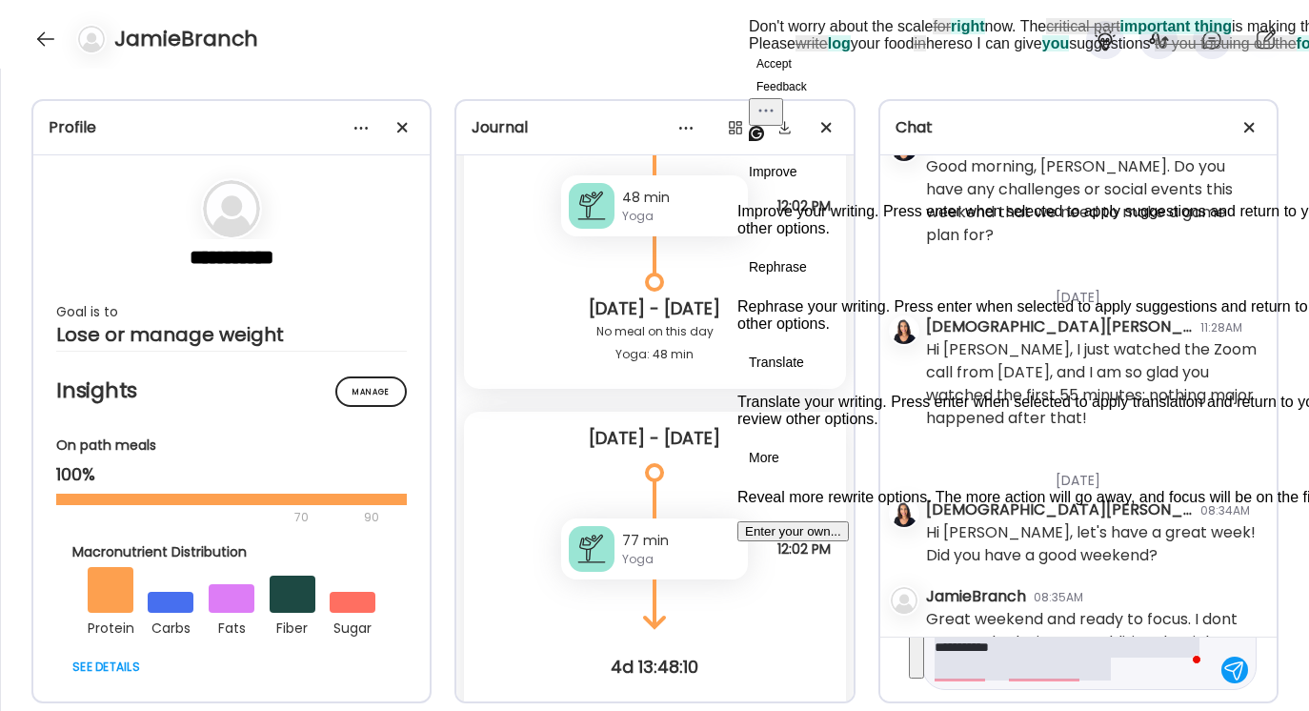
click at [790, 75] on button "Accept" at bounding box center [774, 63] width 50 height 23
type textarea "**********"
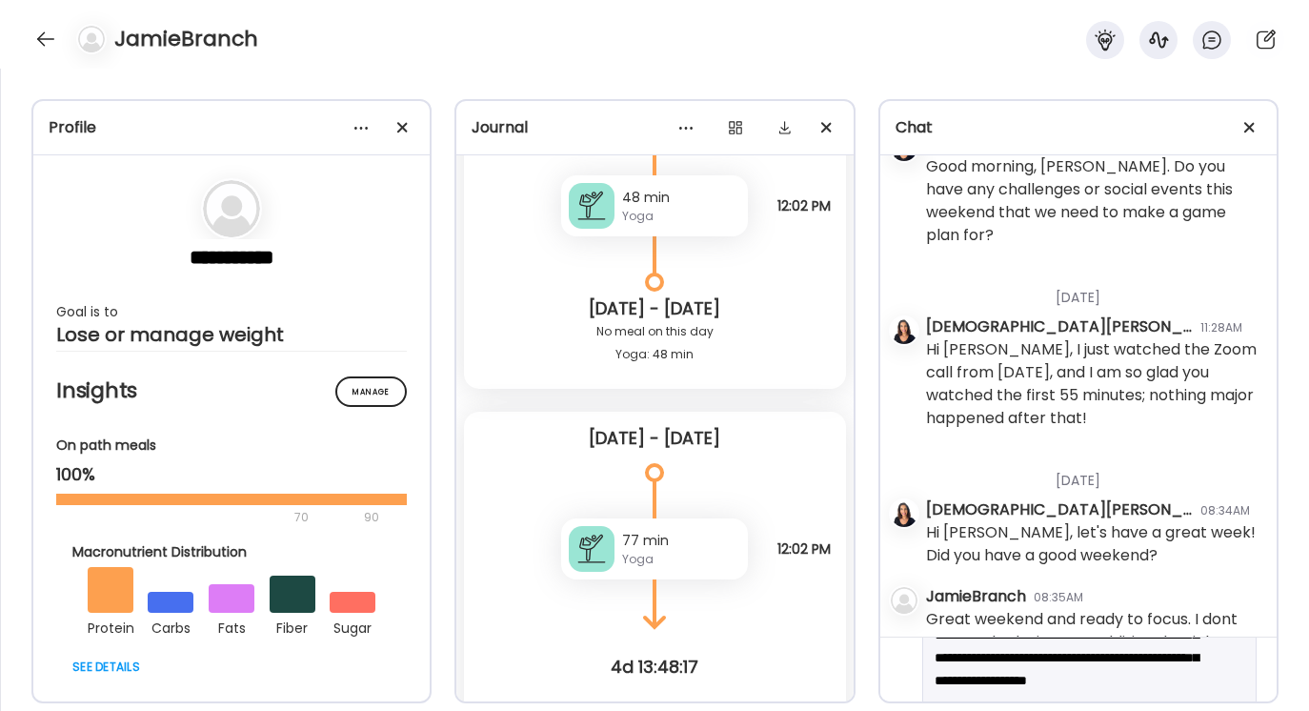
scroll to position [85, 0]
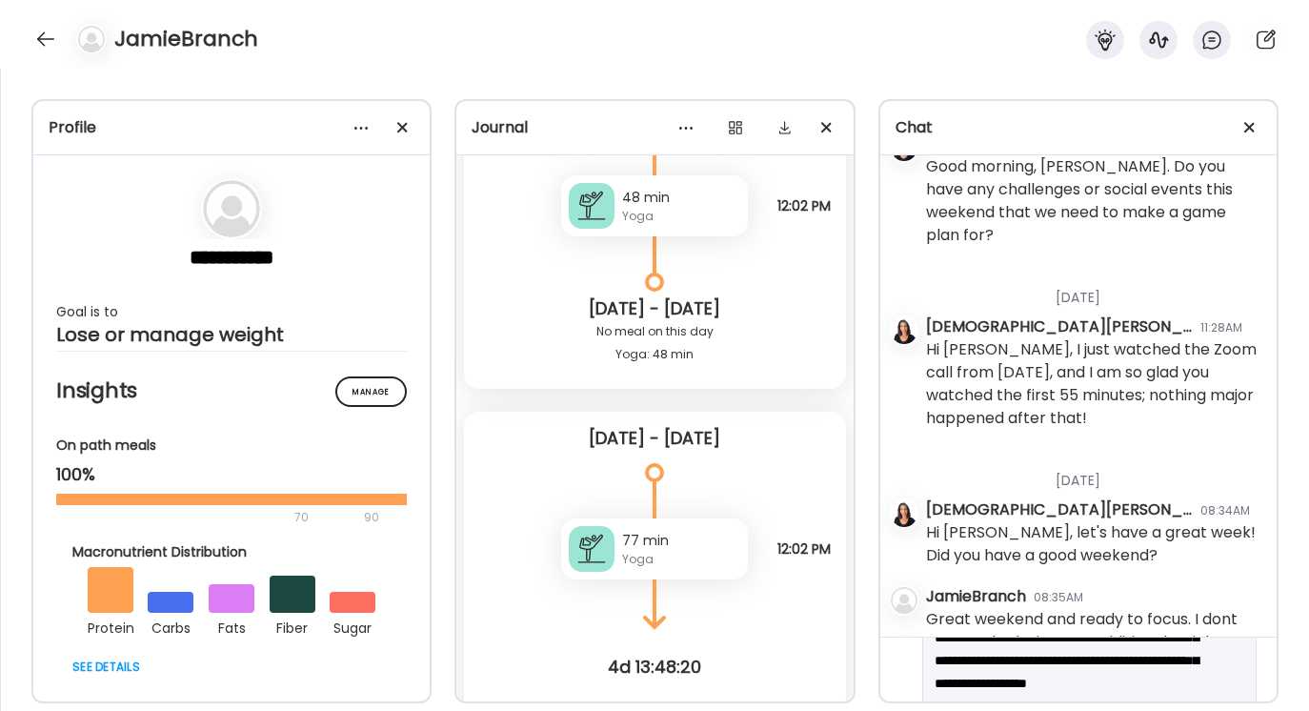
scroll to position [73, 0]
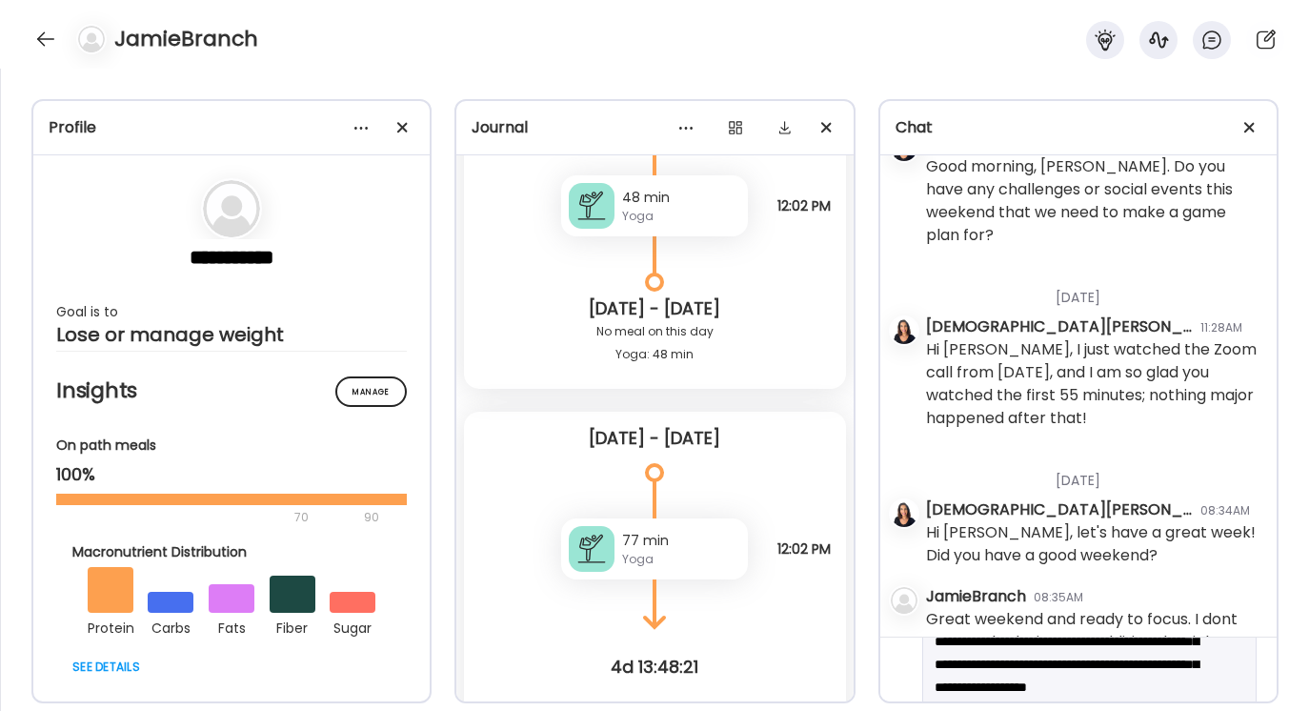
click at [1179, 659] on textarea "**********" at bounding box center [1072, 664] width 275 height 160
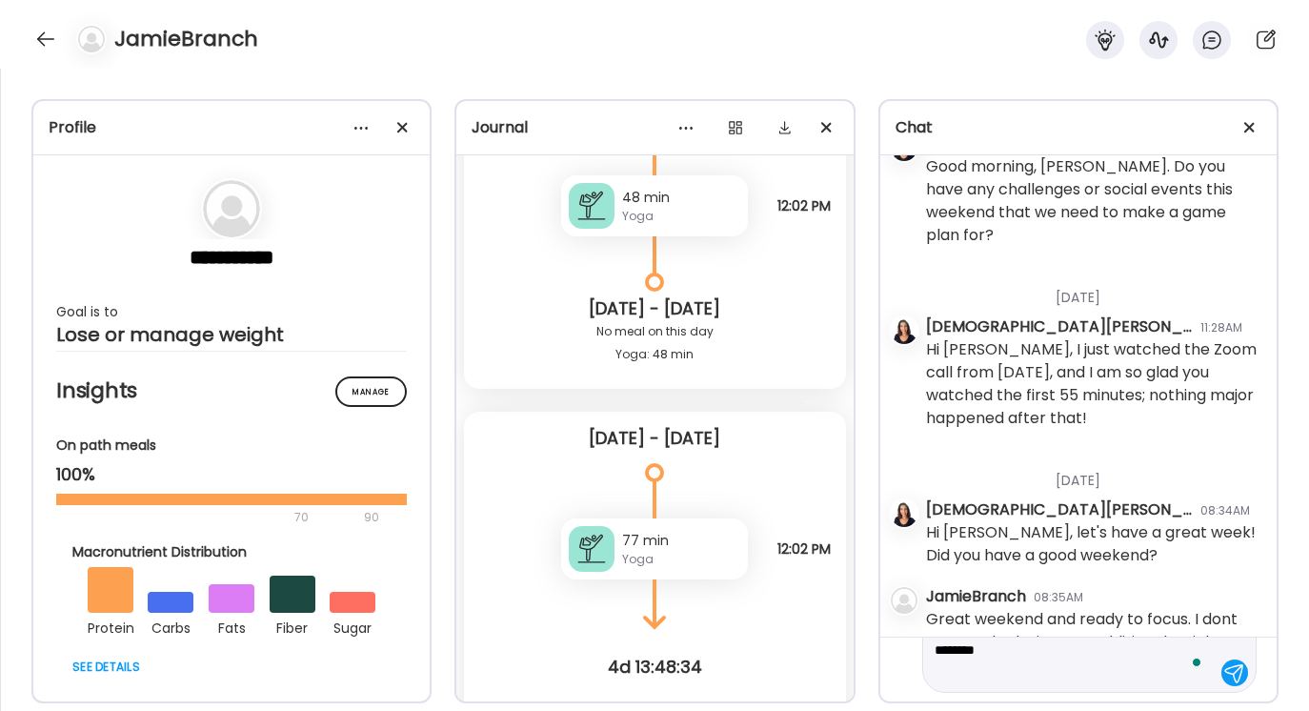
scroll to position [113, 0]
type textarea "**********"
click at [1229, 667] on div at bounding box center [1234, 669] width 27 height 27
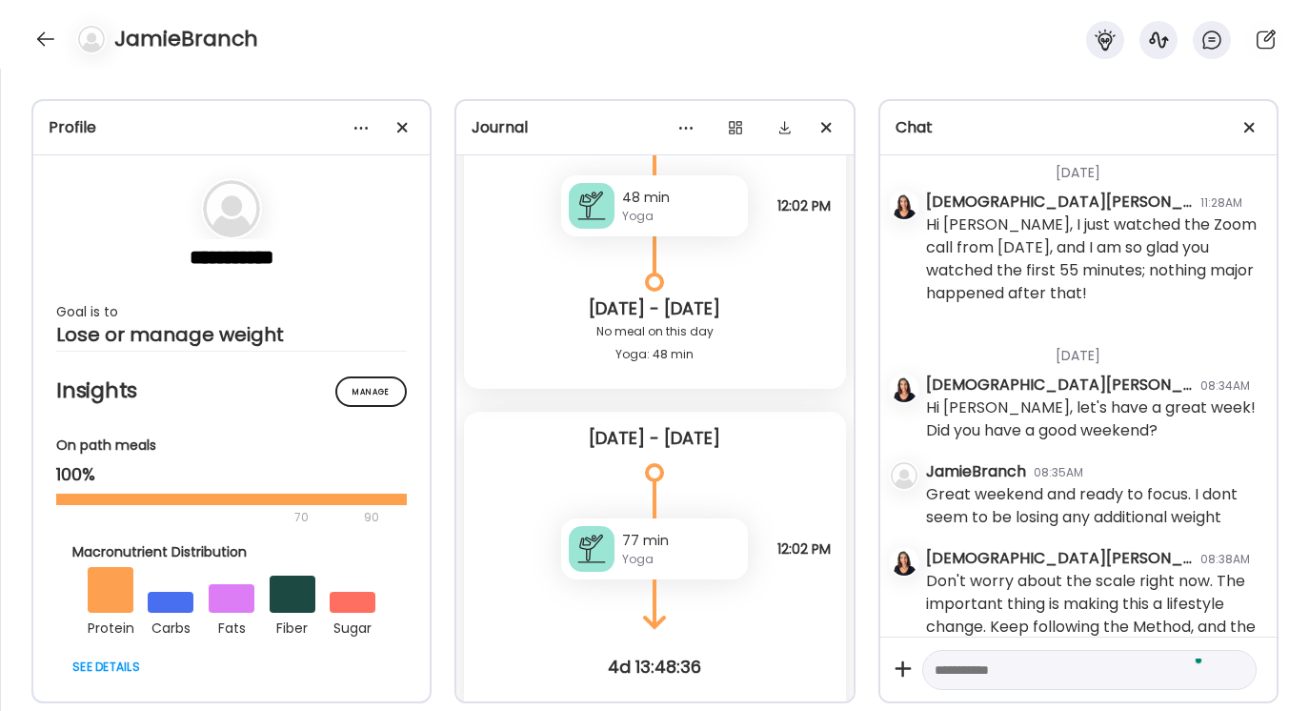
scroll to position [10035, 0]
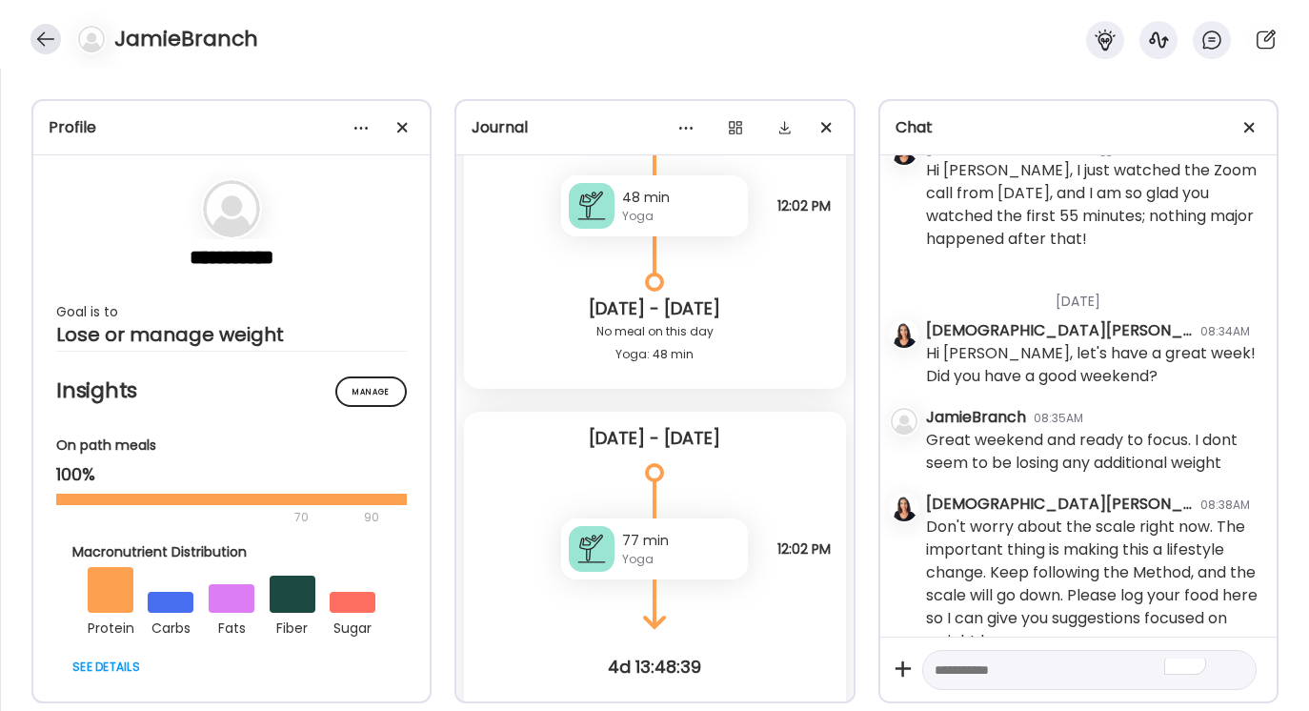
click at [46, 39] on div at bounding box center [45, 39] width 30 height 30
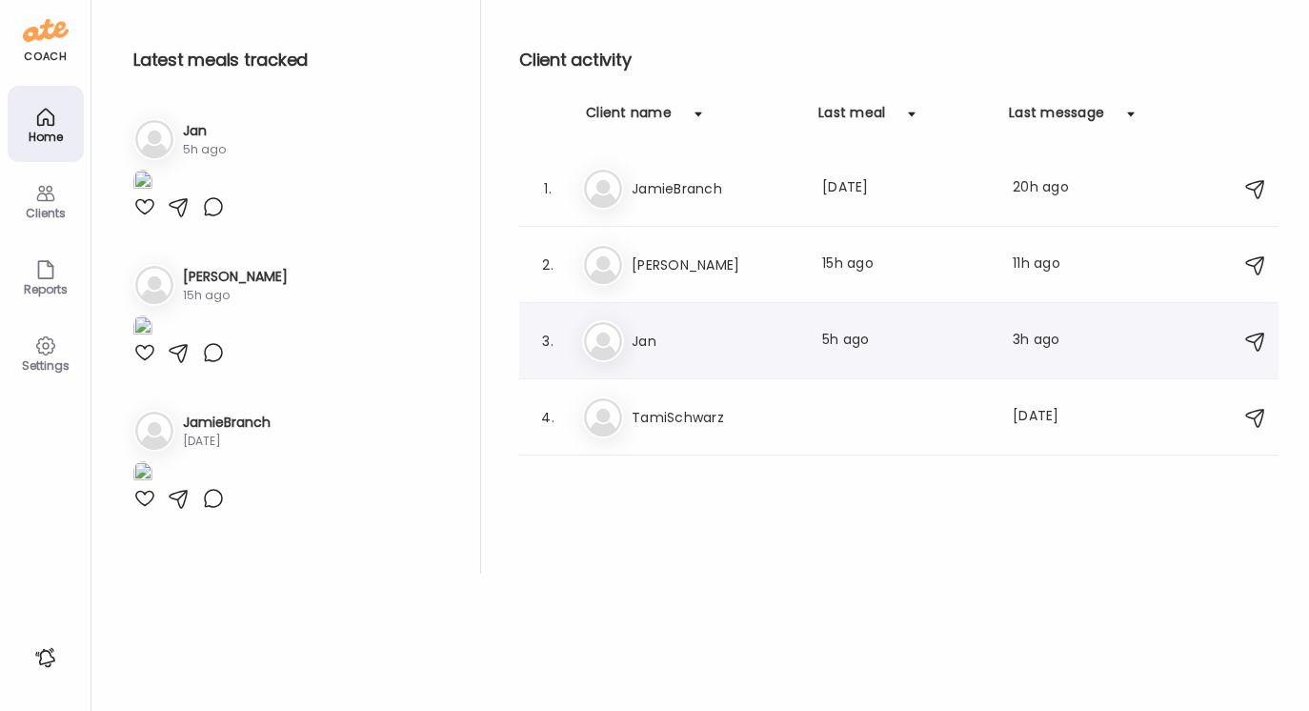
click at [653, 346] on h3 "Jan" at bounding box center [716, 341] width 168 height 23
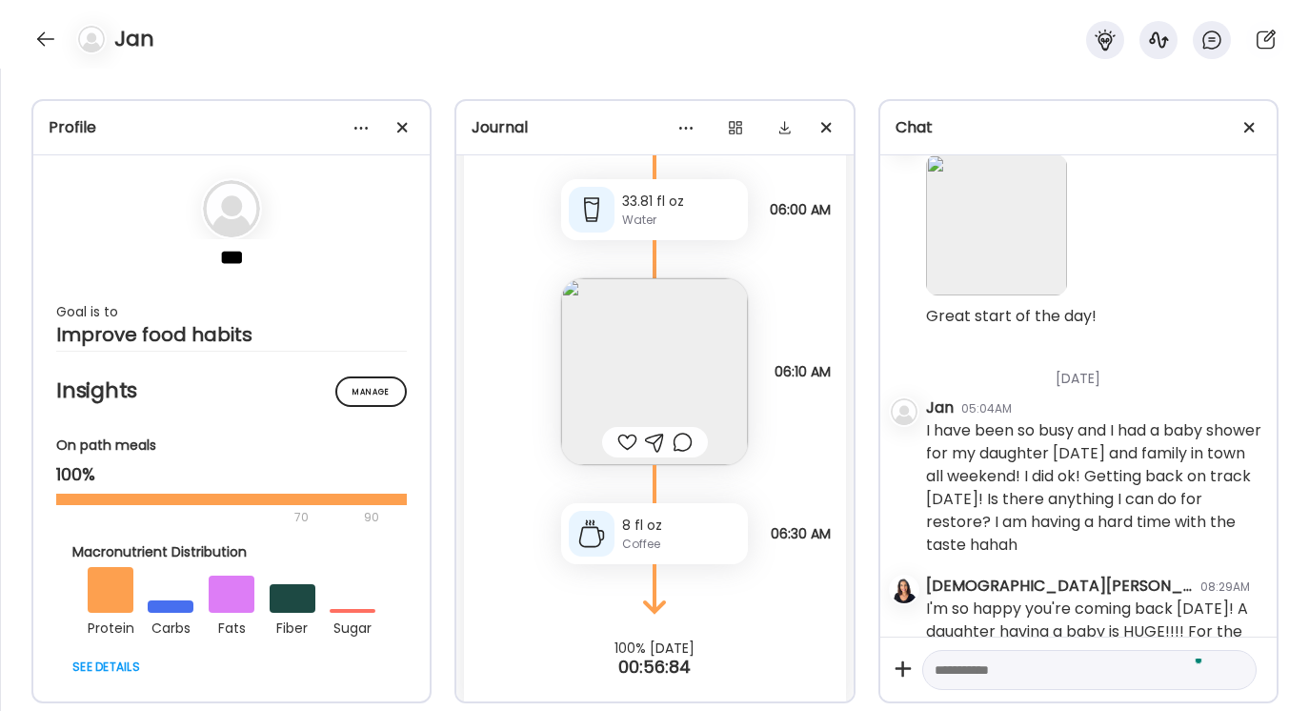
scroll to position [13271, 0]
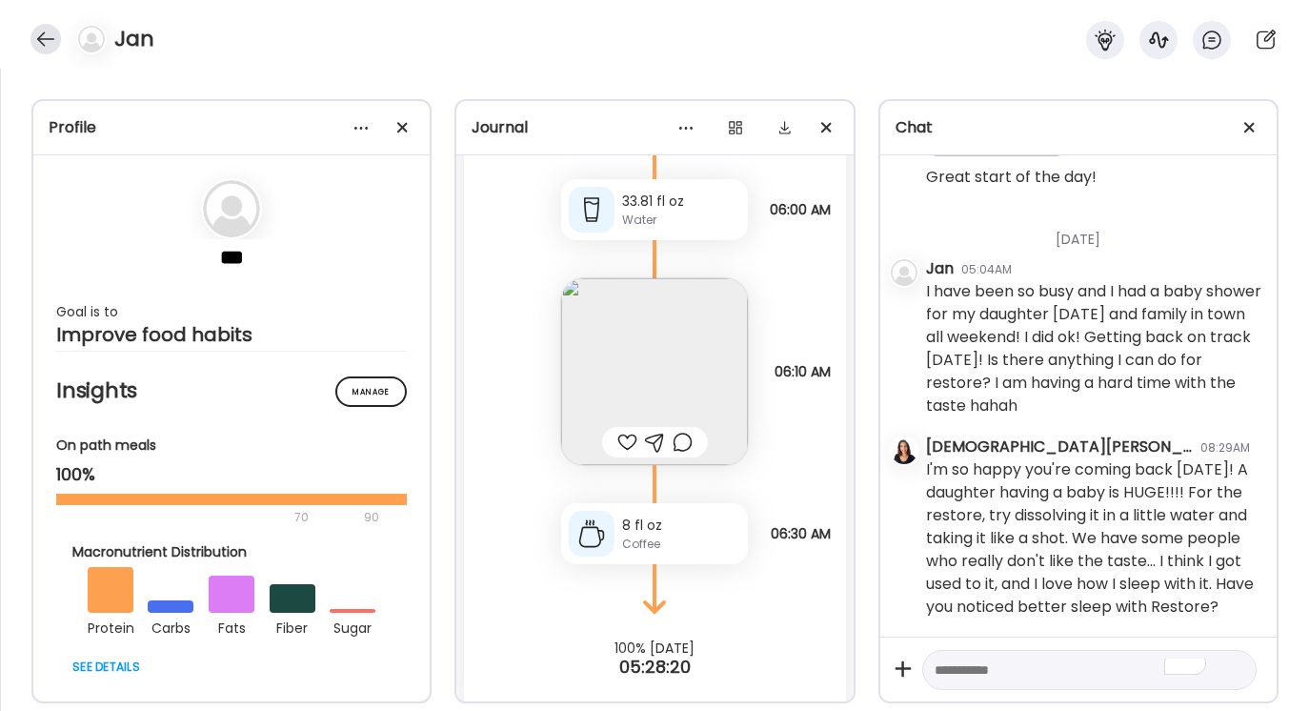
click at [45, 38] on div at bounding box center [45, 39] width 30 height 30
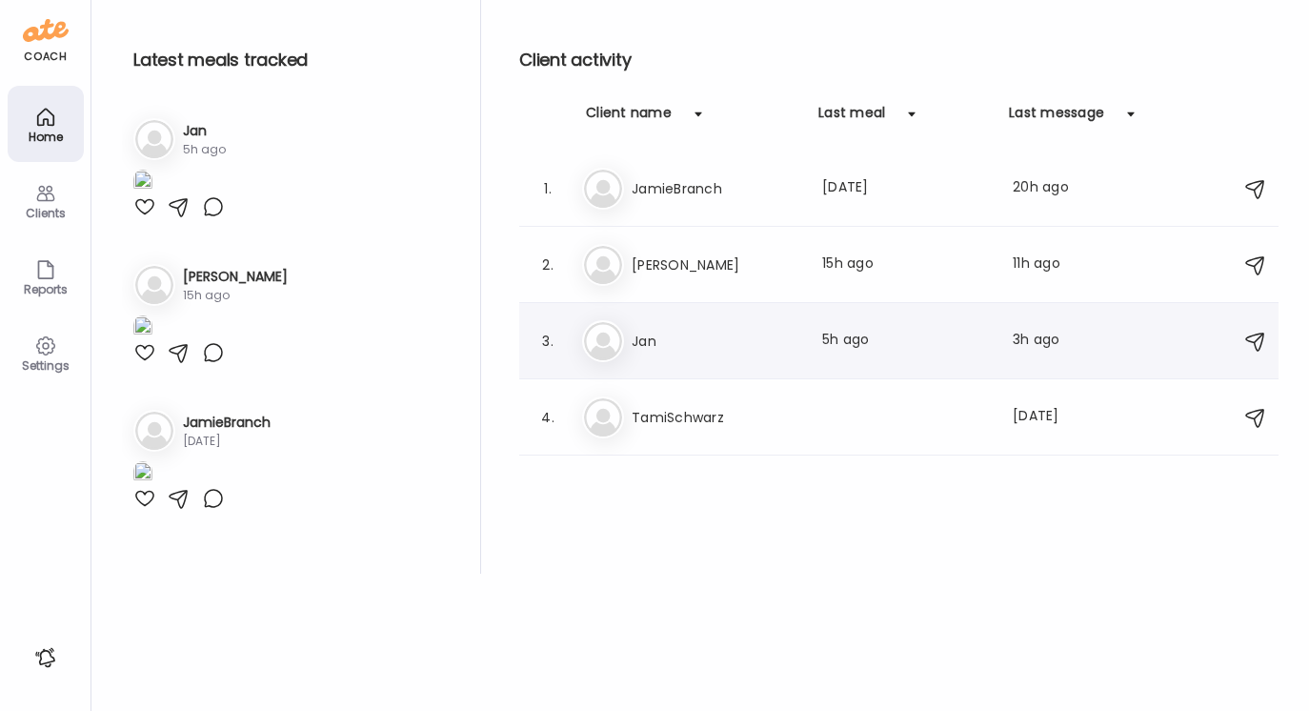
click at [655, 337] on h3 "Jan" at bounding box center [716, 341] width 168 height 23
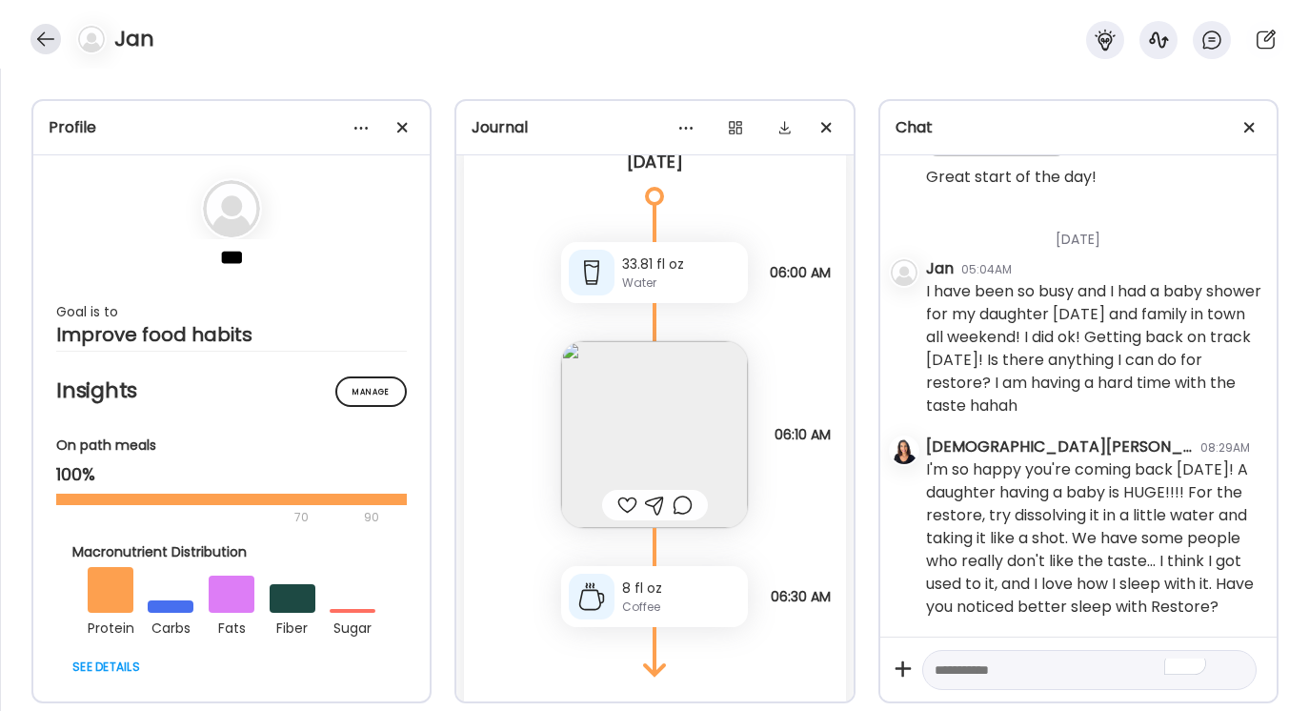
click at [47, 35] on div at bounding box center [45, 39] width 30 height 30
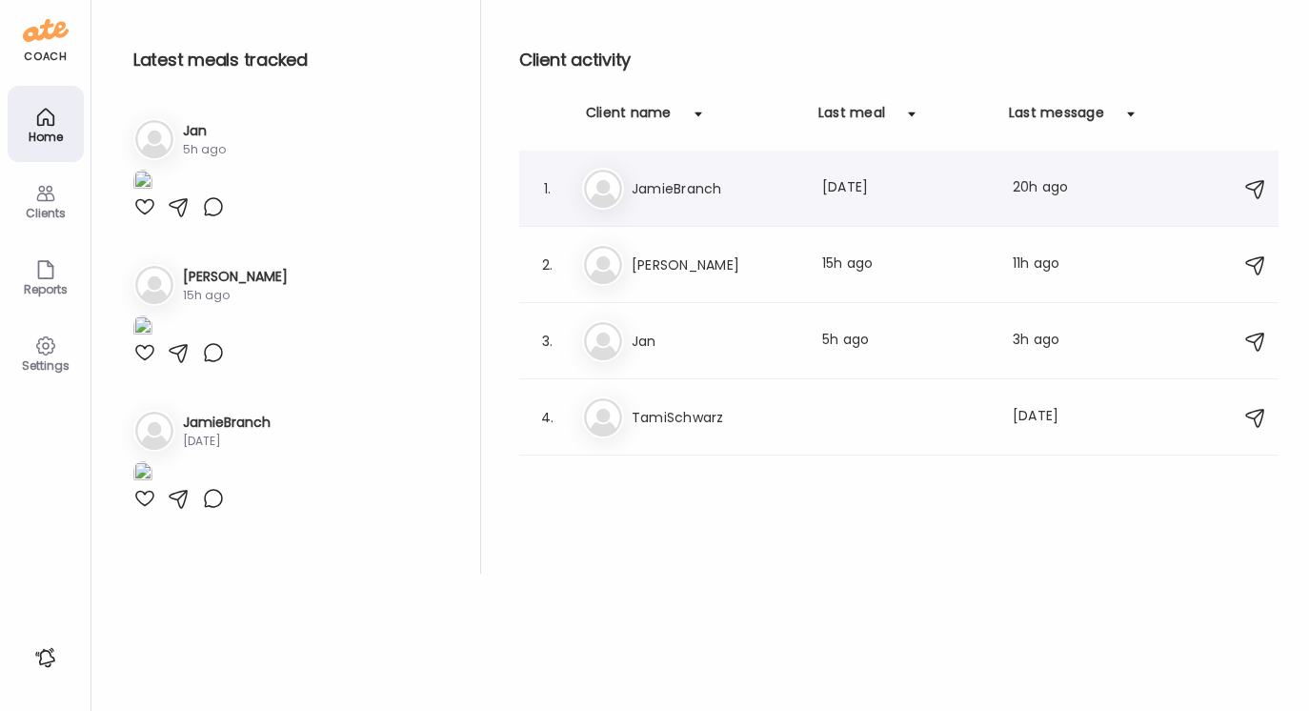
click at [698, 182] on h3 "JamieBranch" at bounding box center [716, 188] width 168 height 23
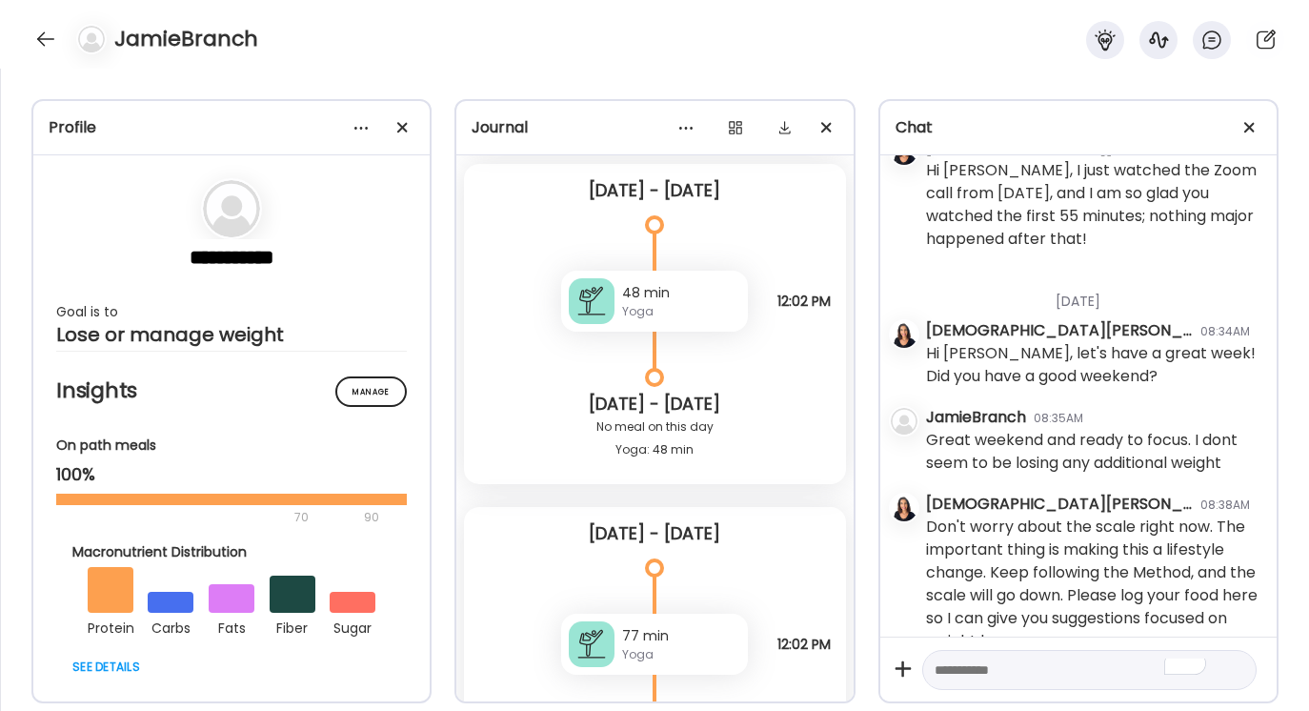
scroll to position [9808, 0]
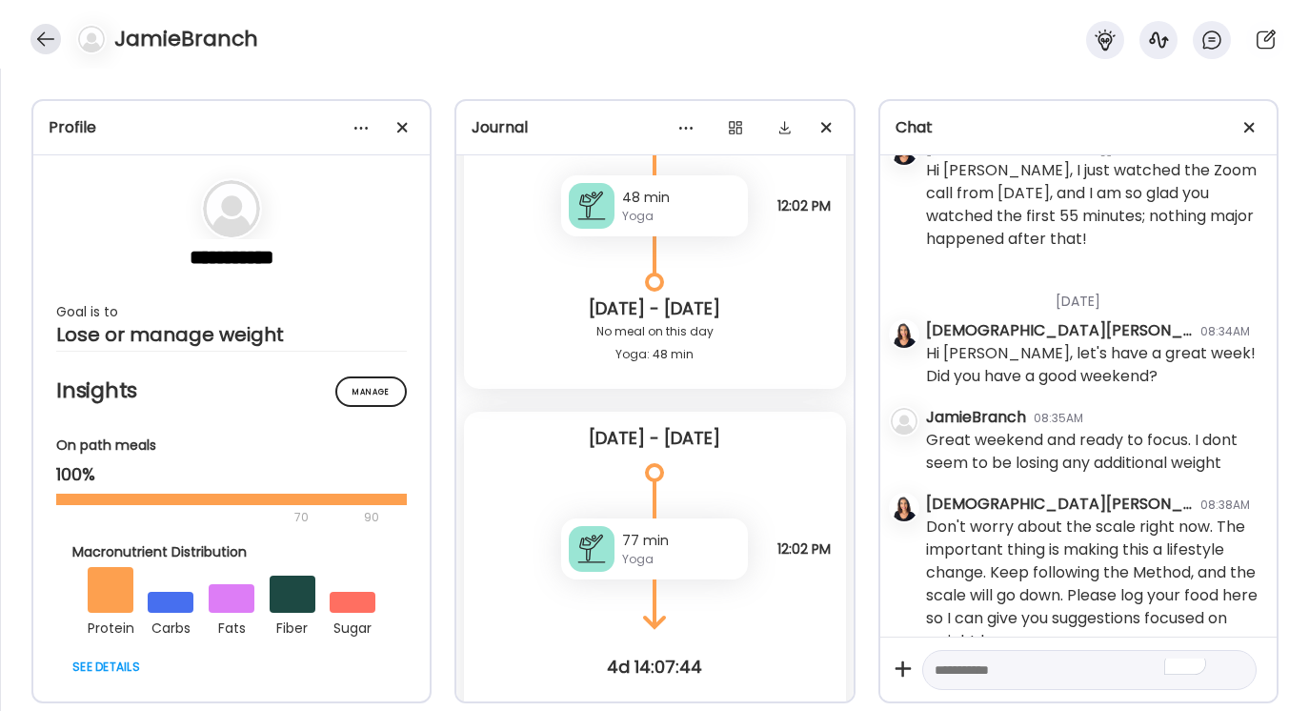
click at [46, 38] on div at bounding box center [45, 39] width 30 height 30
